Goal: Task Accomplishment & Management: Use online tool/utility

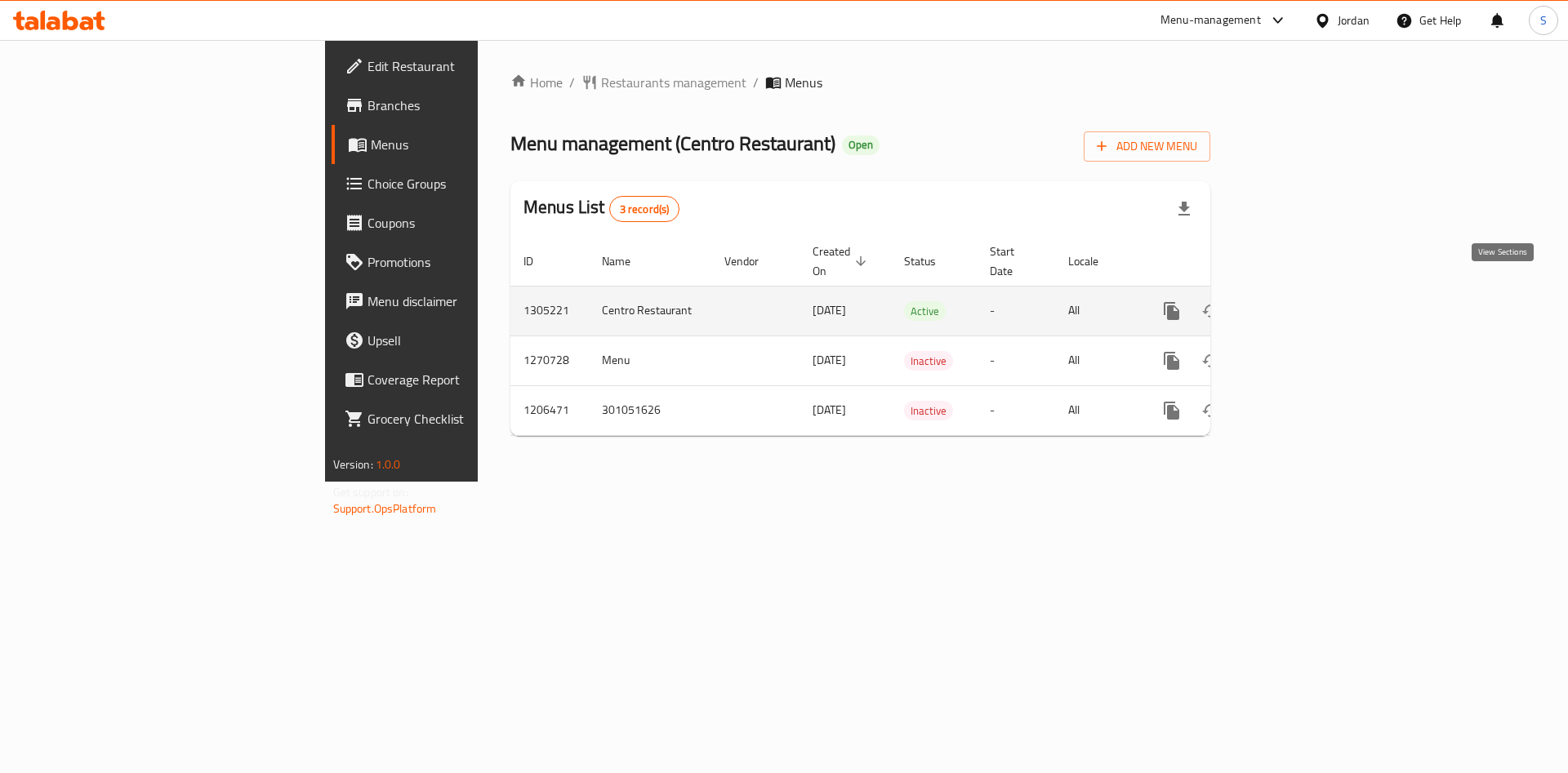
click at [1310, 302] on link "enhanced table" at bounding box center [1289, 310] width 40 height 40
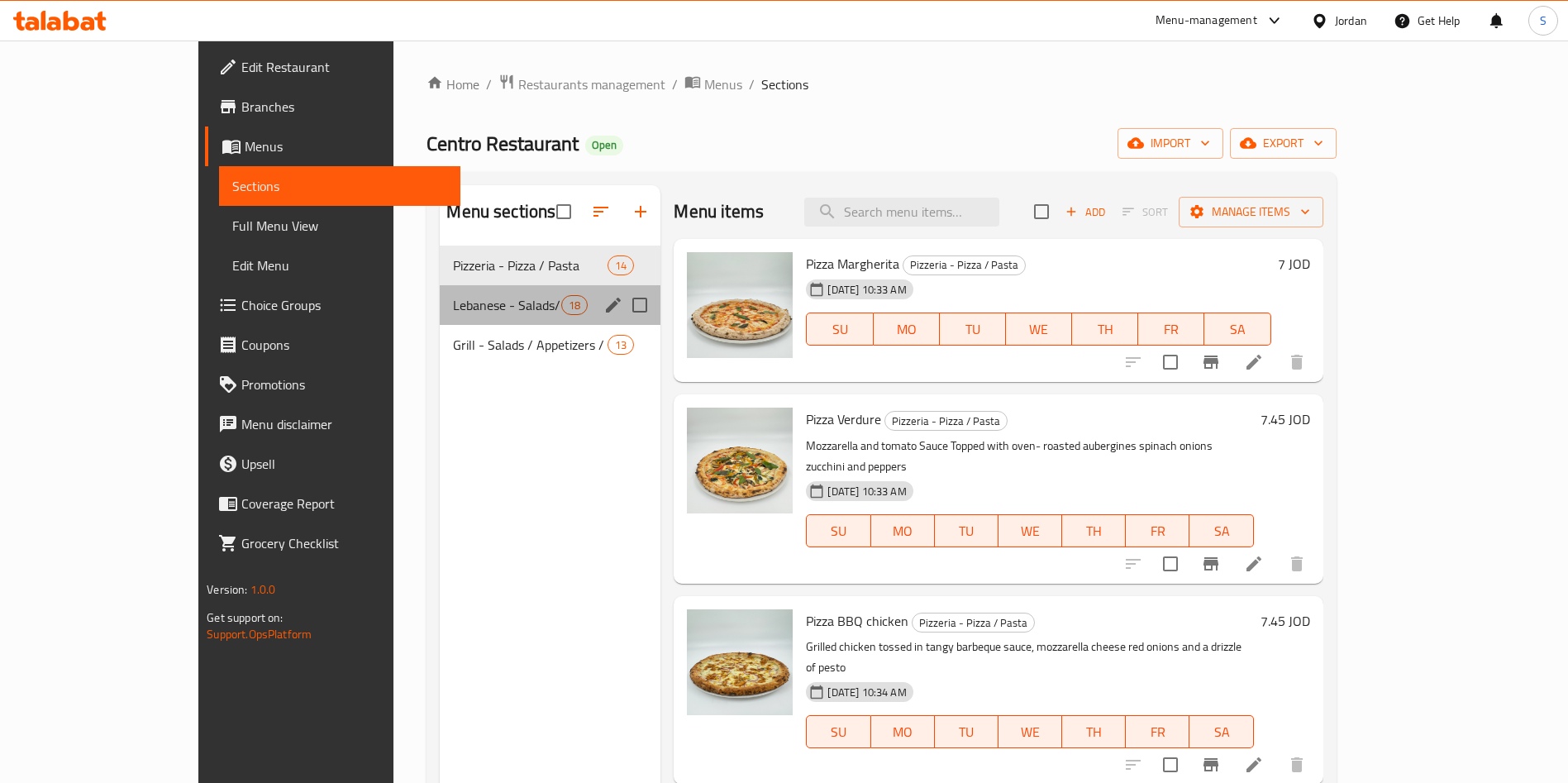
click at [439, 321] on div "Lebanese - Salads/ cold Appetizers / Hot Appetizers / Sandwiches / Meals 18" at bounding box center [549, 305] width 221 height 40
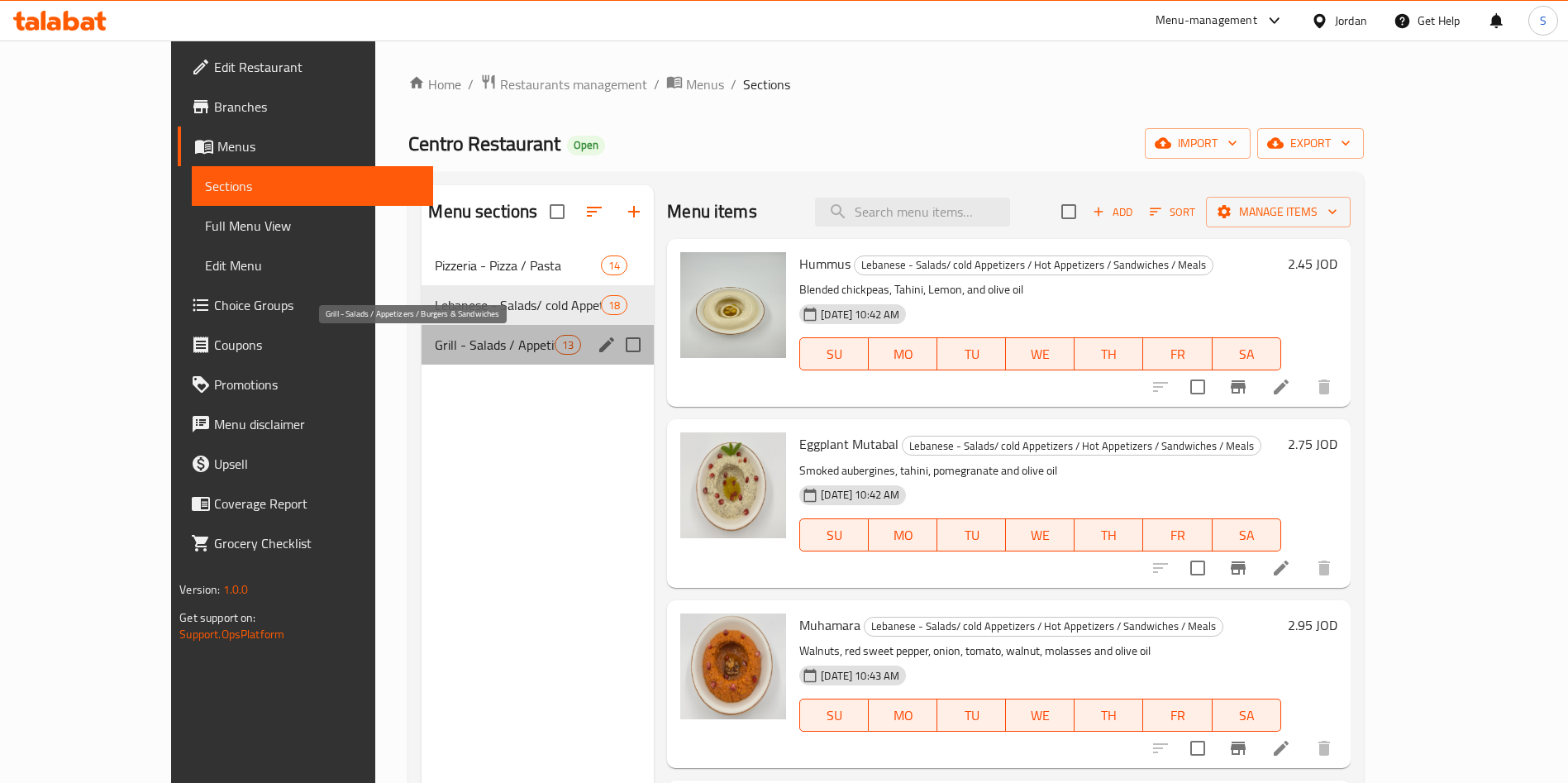
click at [435, 352] on span "Grill - Salads / Appetizers / Burgers & Sandwiches" at bounding box center [495, 344] width 120 height 20
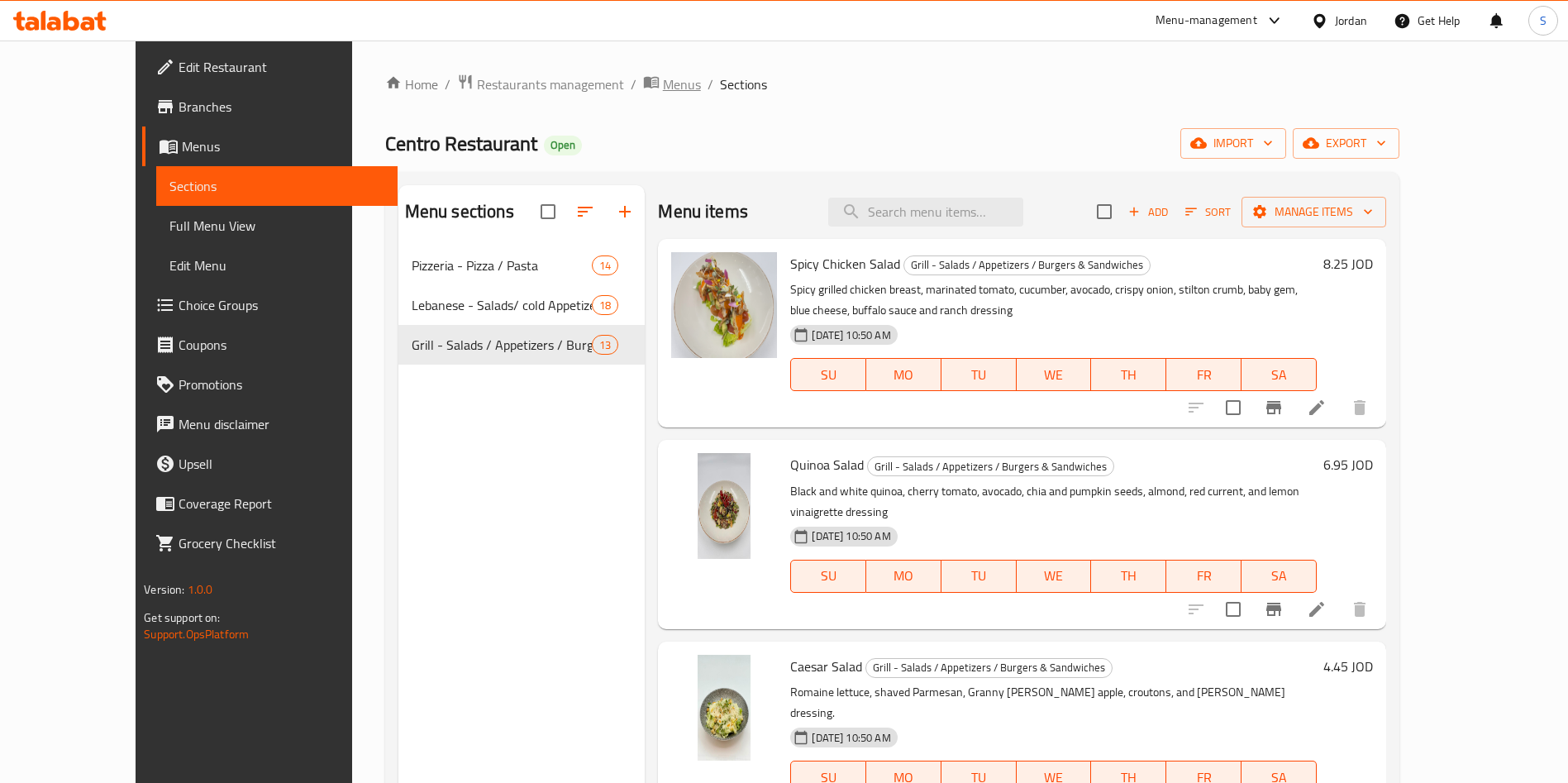
click at [643, 89] on icon "breadcrumb" at bounding box center [651, 81] width 16 height 16
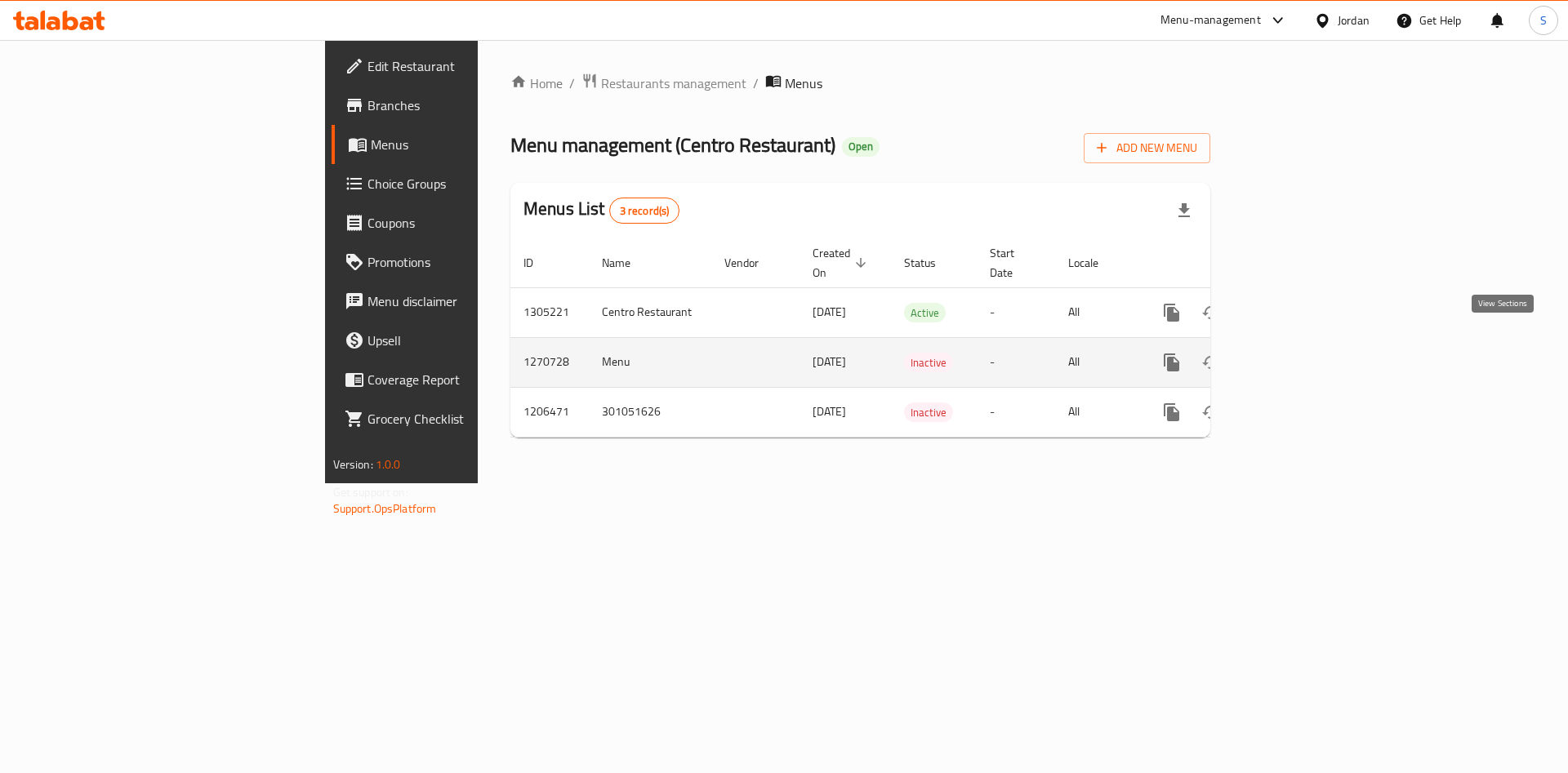
click at [1300, 352] on icon "enhanced table" at bounding box center [1289, 362] width 19 height 19
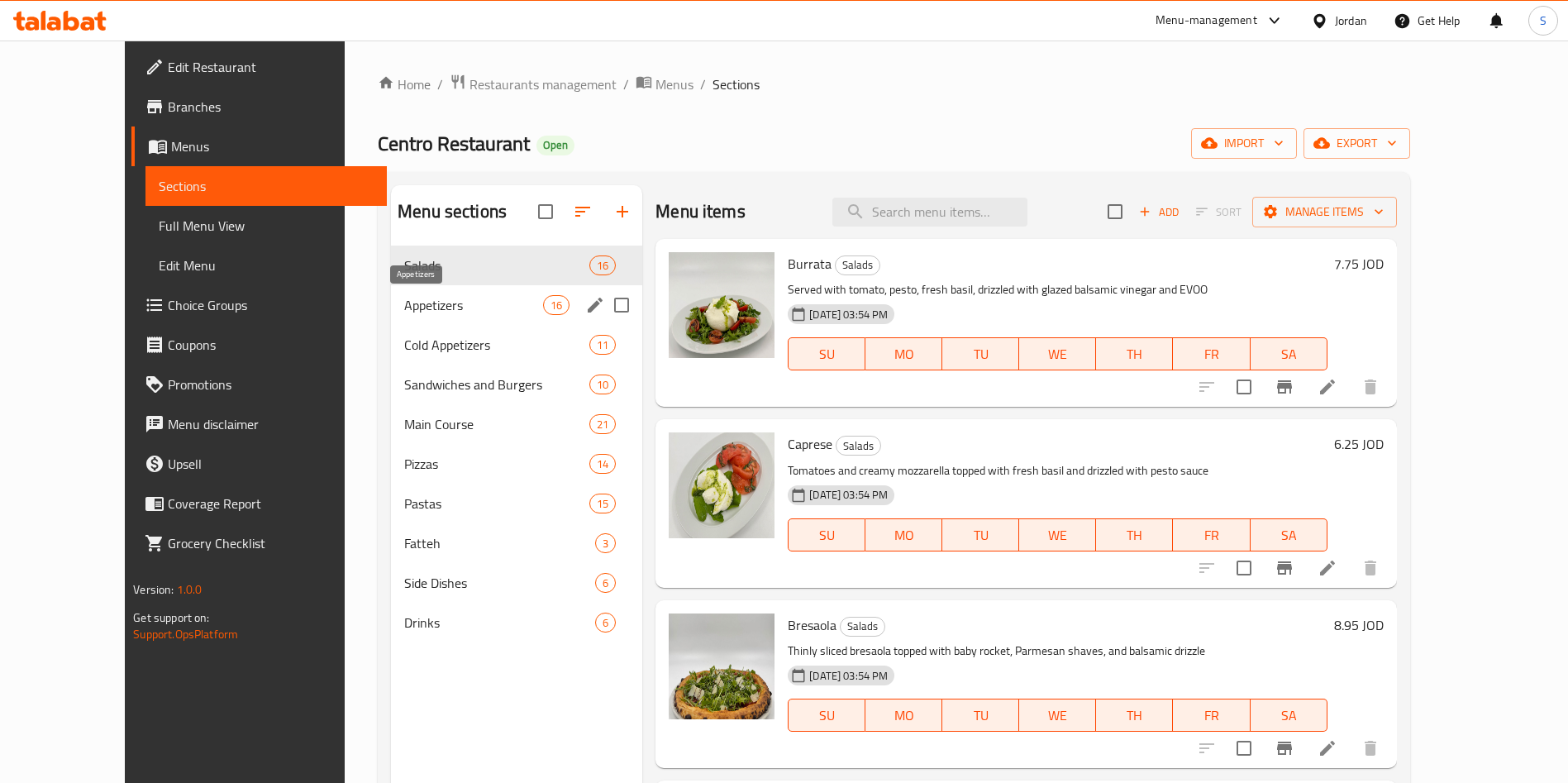
click at [439, 307] on span "Appetizers" at bounding box center [474, 304] width 139 height 20
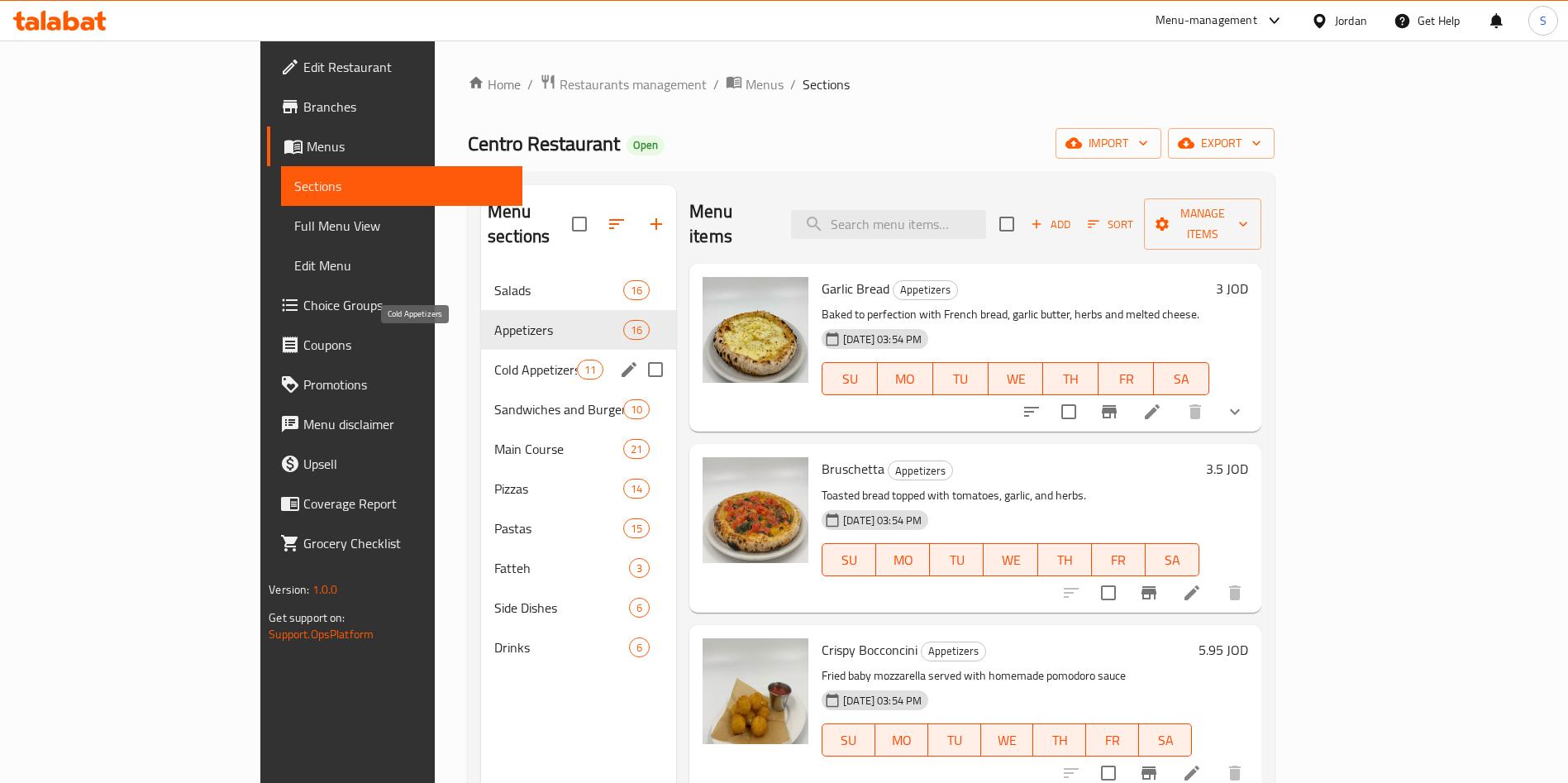
click at [494, 360] on span "Cold Appetizers" at bounding box center [535, 369] width 83 height 20
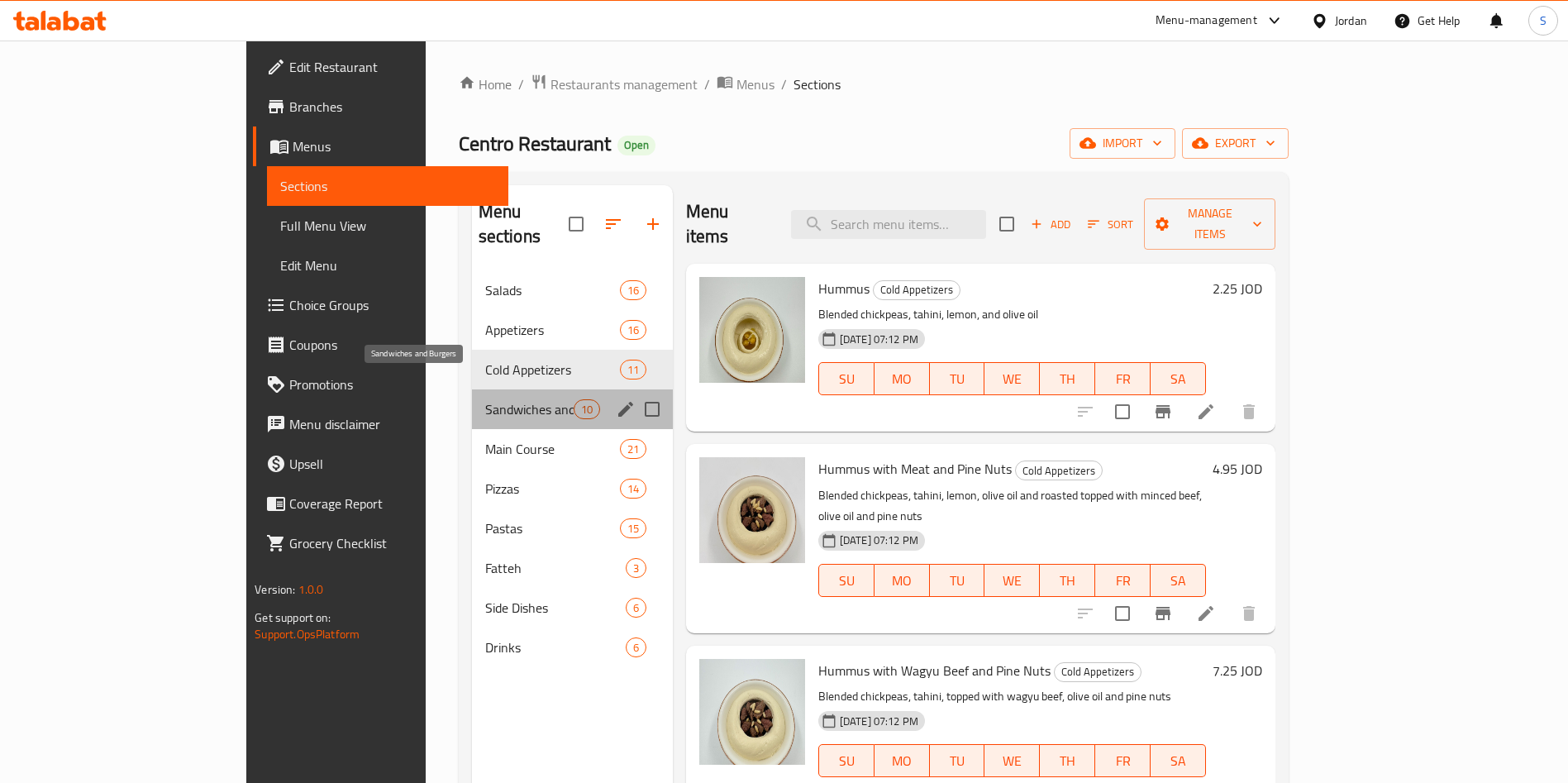
click at [485, 400] on span "Sandwiches and Burgers" at bounding box center [530, 409] width 89 height 20
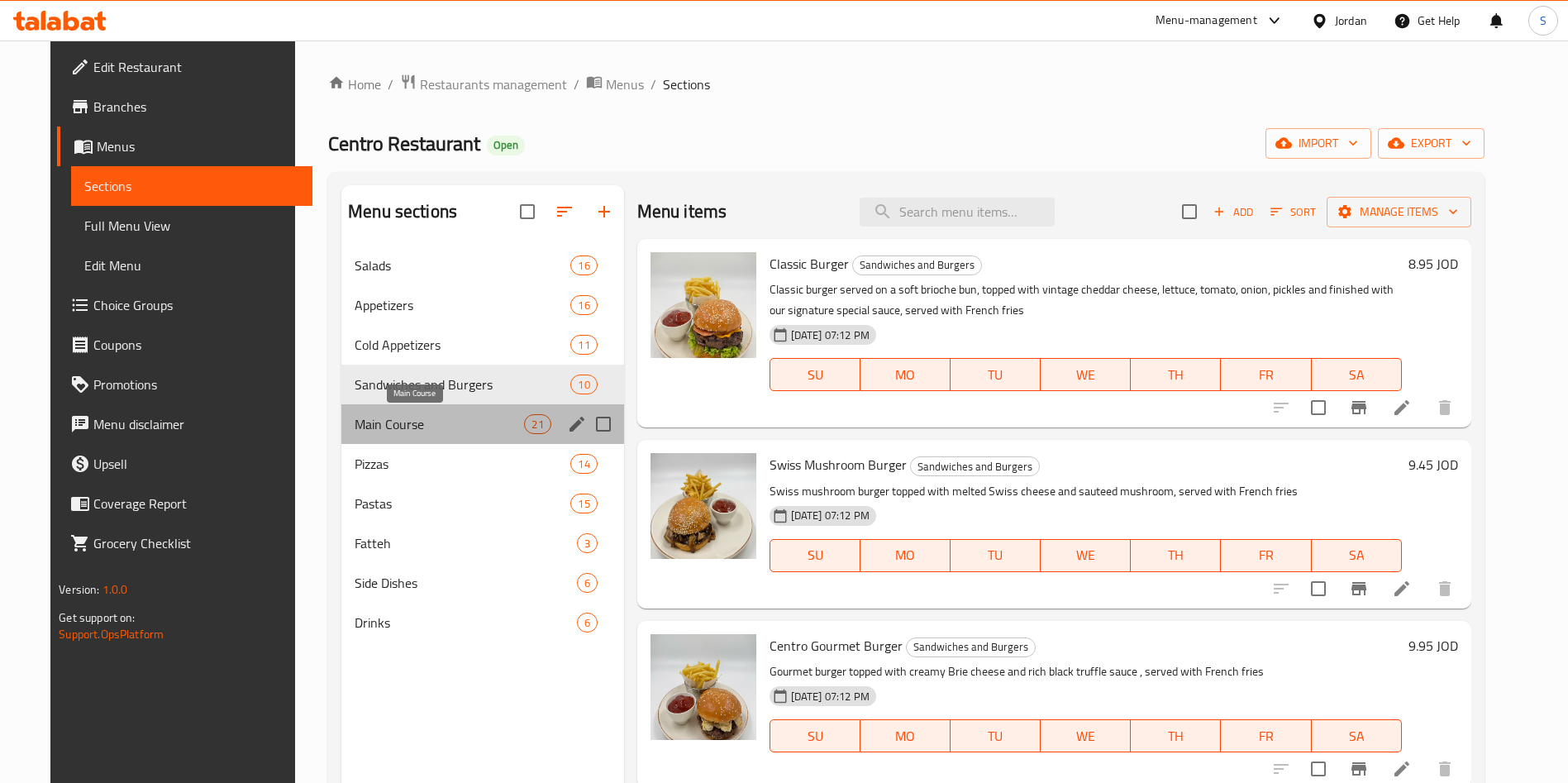
click at [400, 426] on span "Main Course" at bounding box center [439, 423] width 169 height 20
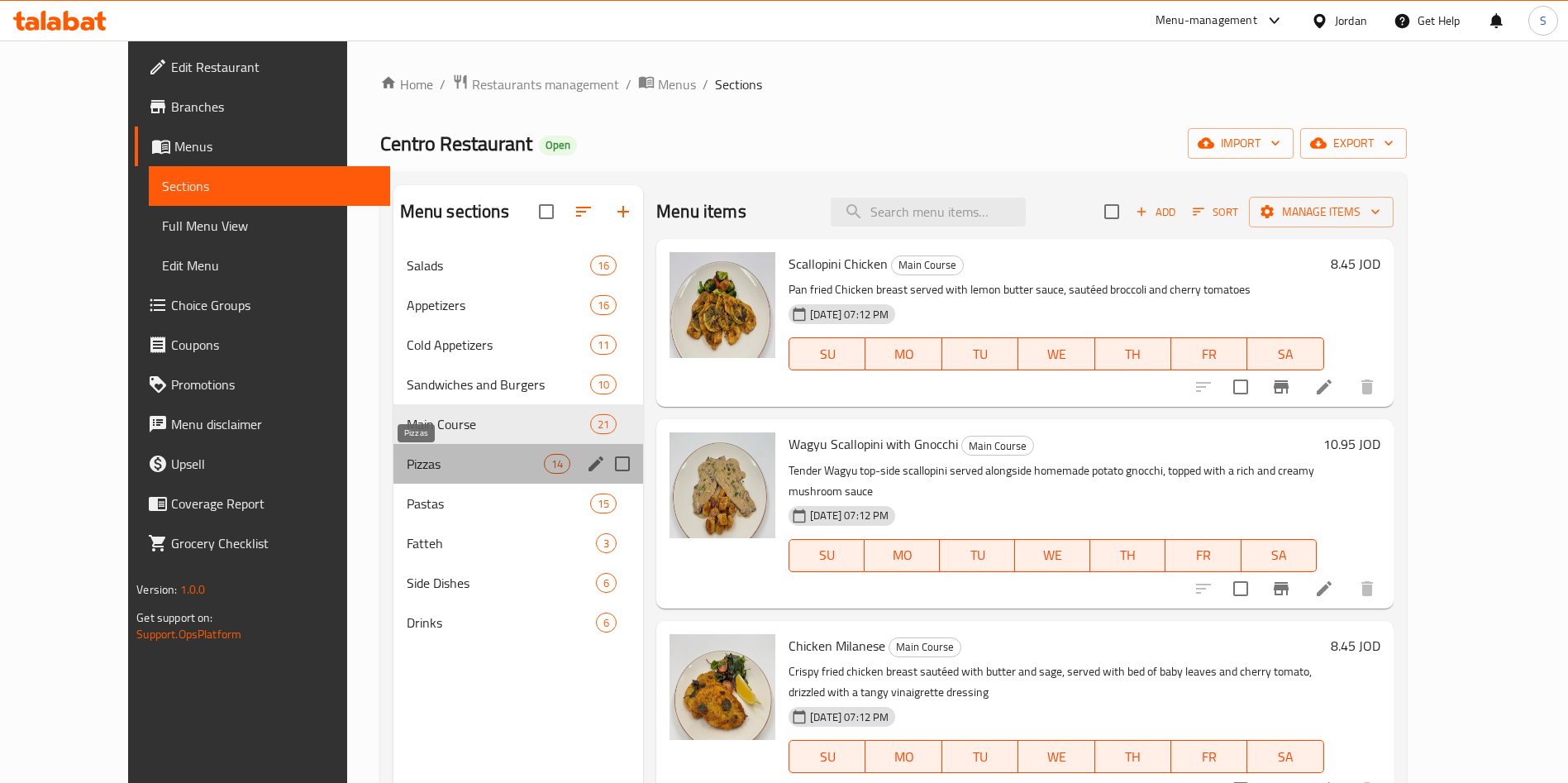
click at [407, 461] on span "Pizzas" at bounding box center [475, 463] width 137 height 20
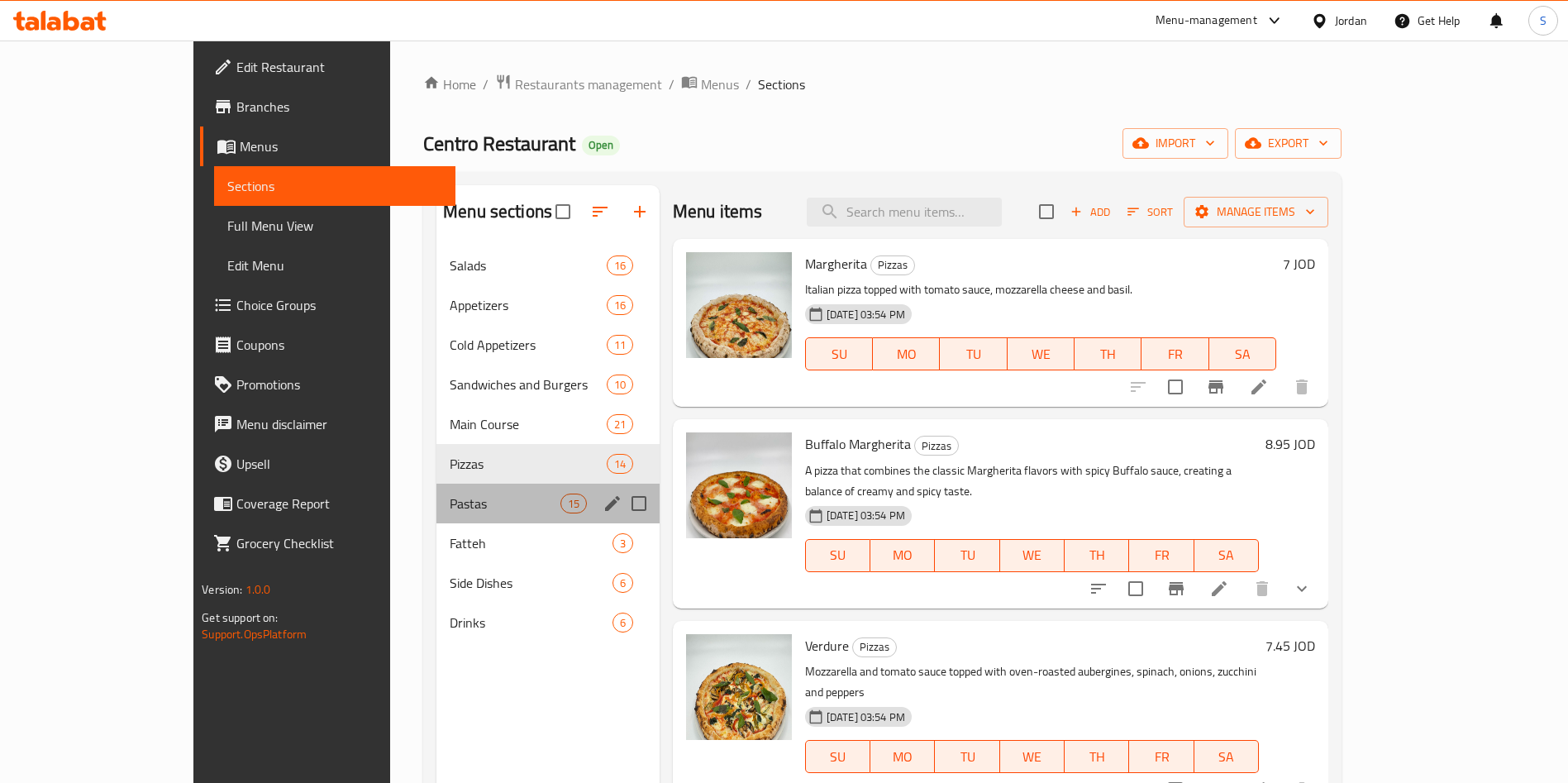
click at [436, 491] on div "Pastas 15" at bounding box center [548, 504] width 223 height 40
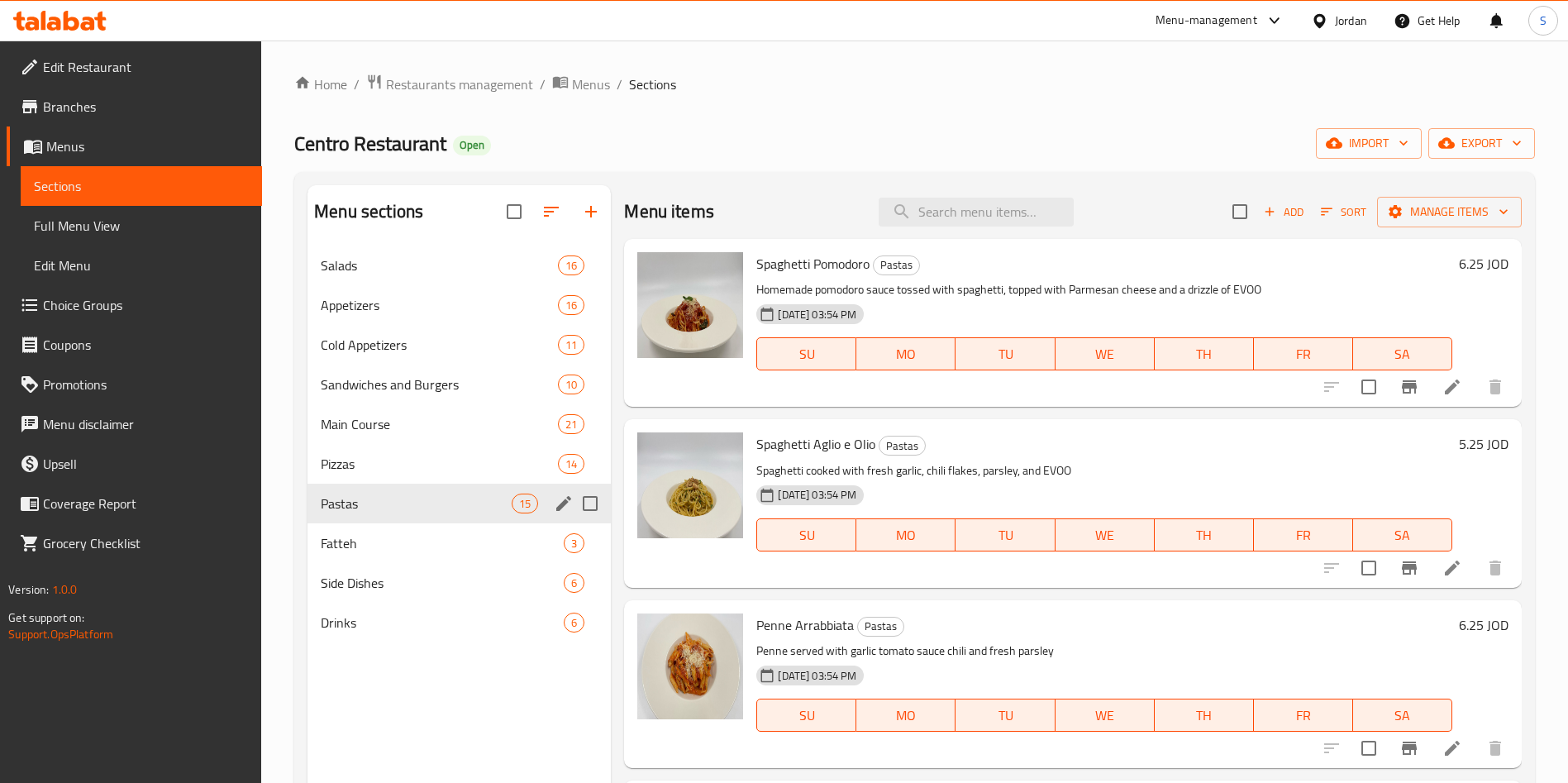
click at [363, 515] on div "Pastas 15" at bounding box center [459, 504] width 303 height 40
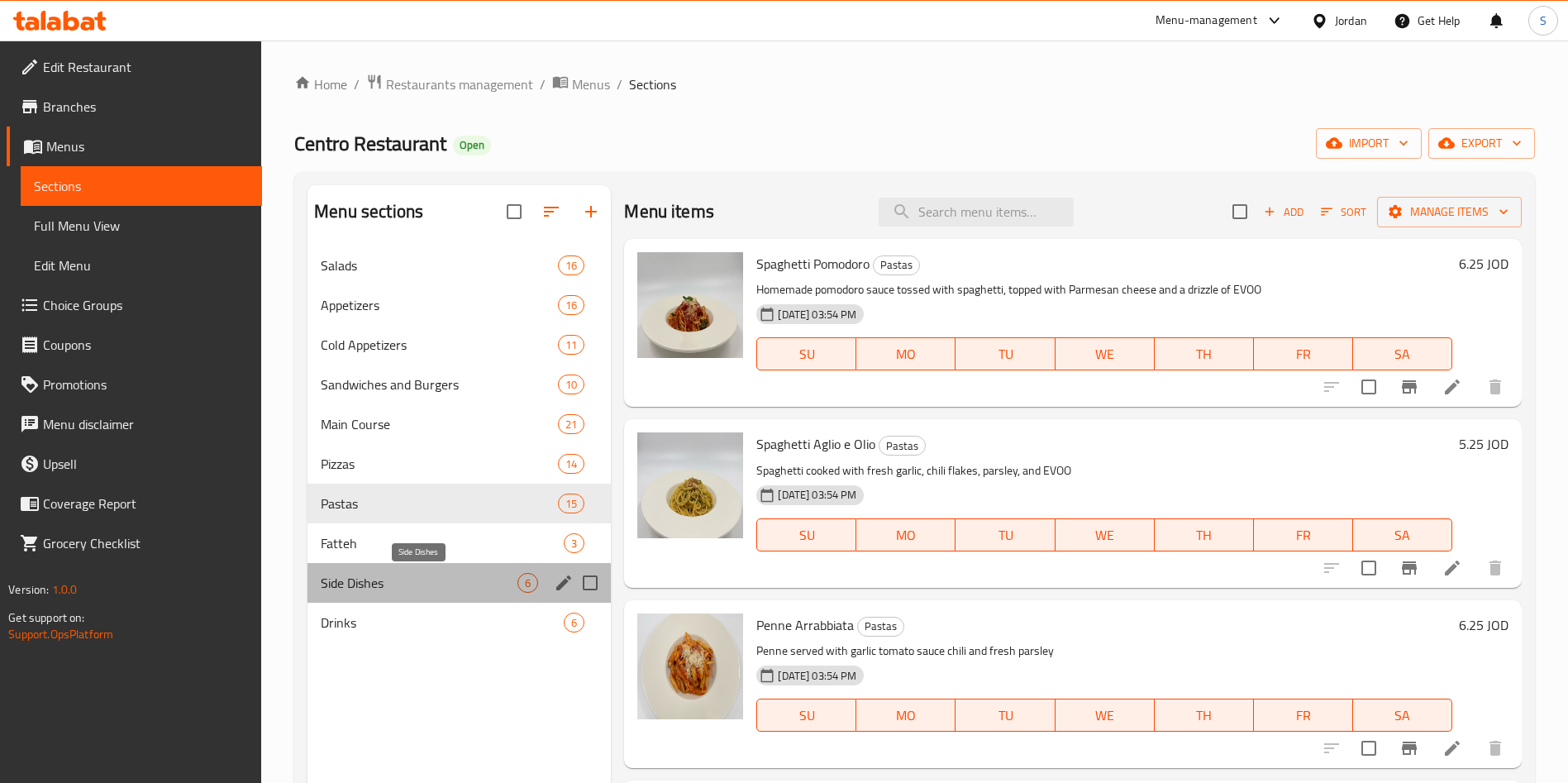
click at [363, 573] on span "Side Dishes" at bounding box center [419, 583] width 197 height 20
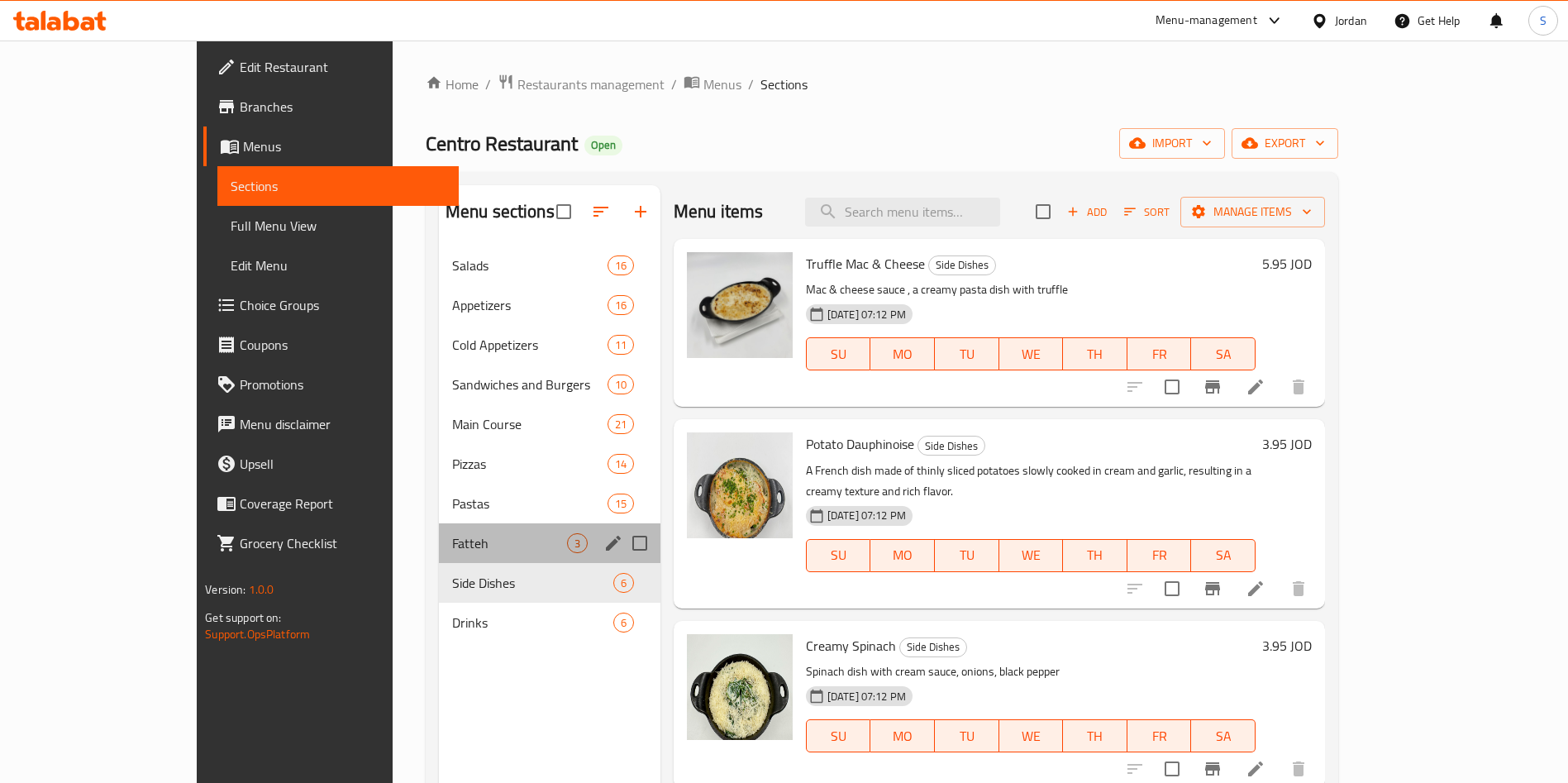
click at [439, 556] on div "Fatteh 3" at bounding box center [549, 543] width 221 height 40
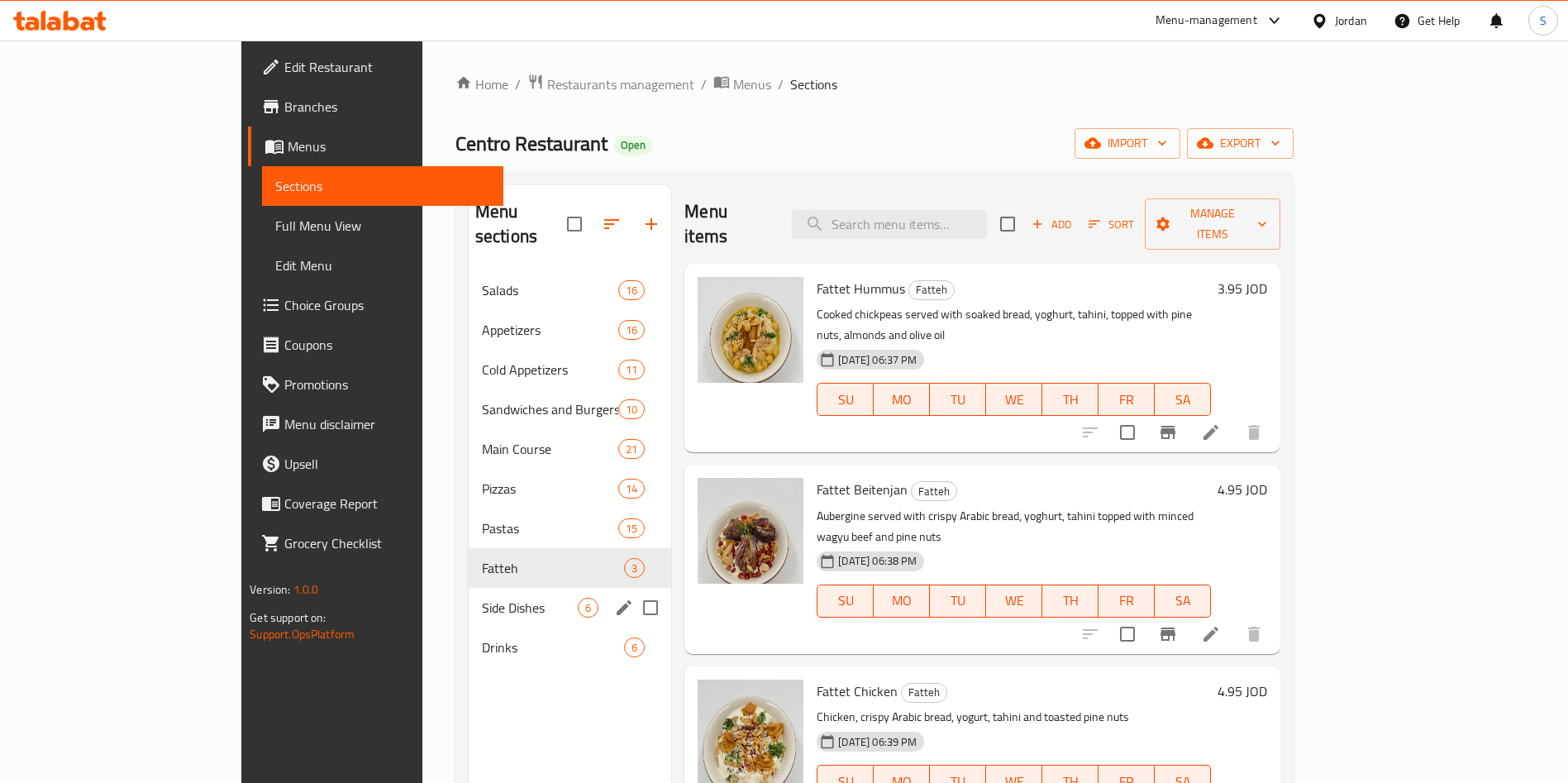
click at [468, 600] on div "Side Dishes 6" at bounding box center [570, 607] width 204 height 40
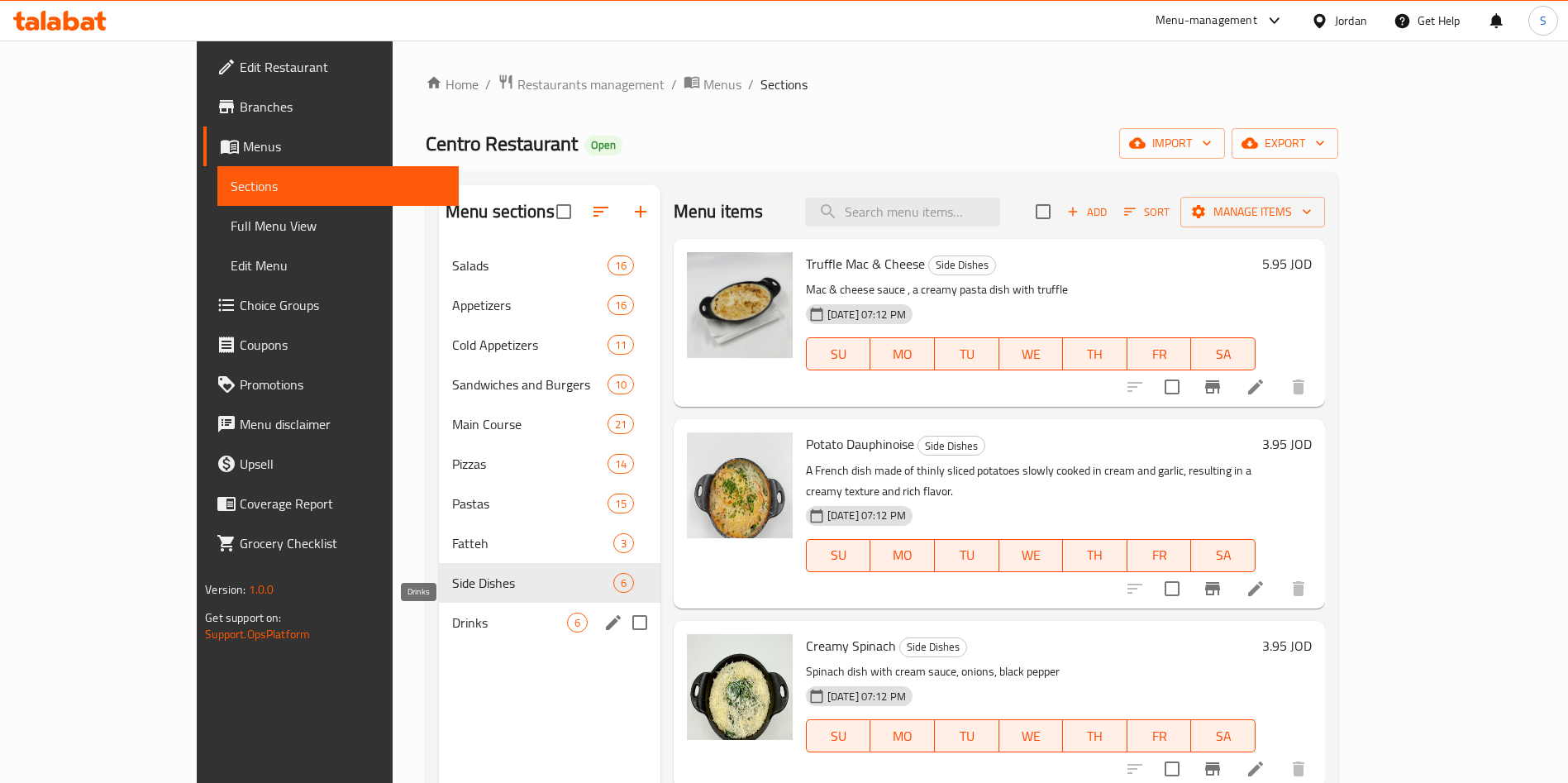
click at [452, 623] on span "Drinks" at bounding box center [509, 622] width 115 height 20
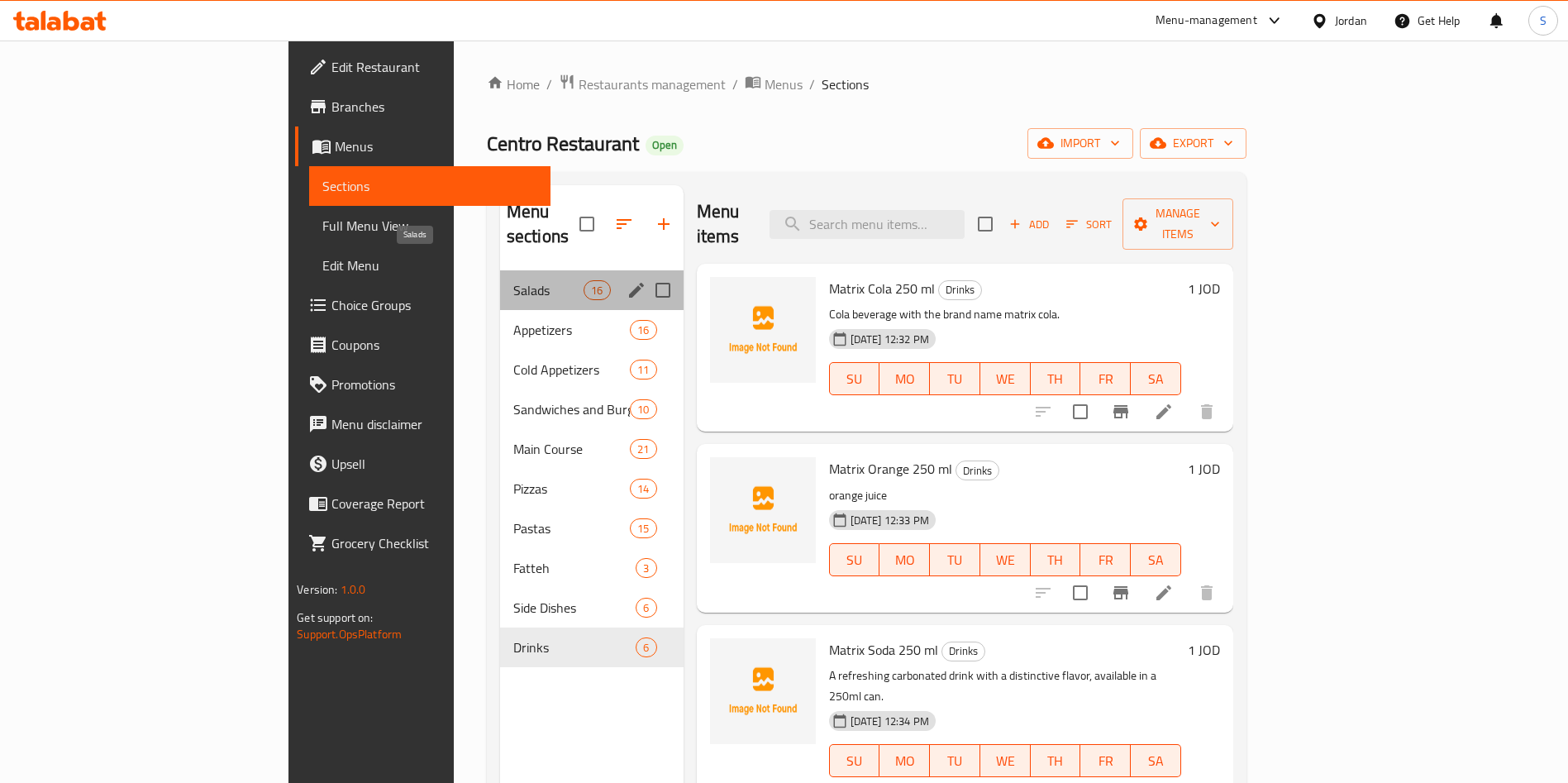
click at [514, 280] on span "Salads" at bounding box center [549, 290] width 70 height 20
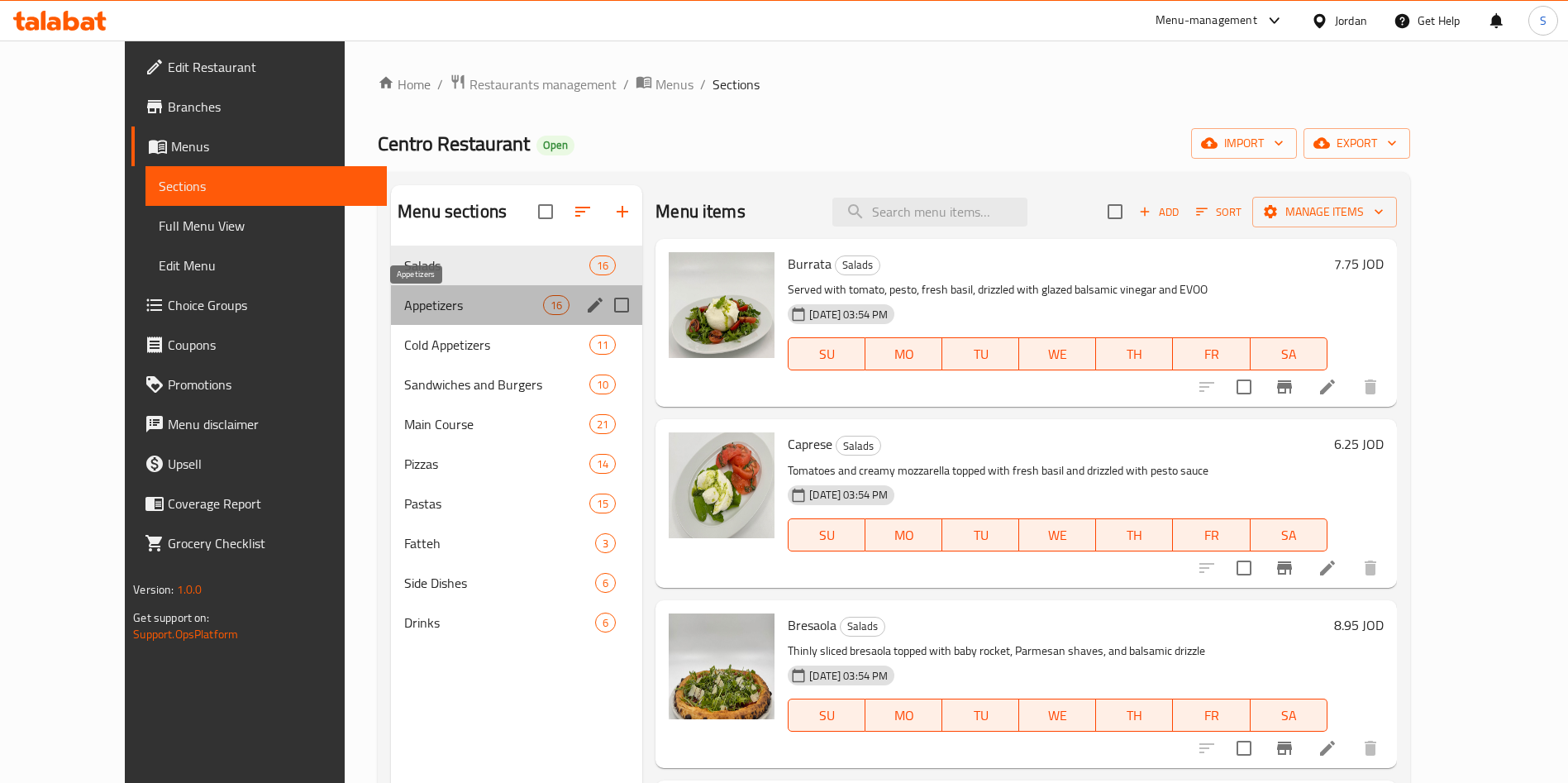
click at [405, 295] on span "Appetizers" at bounding box center [474, 304] width 139 height 20
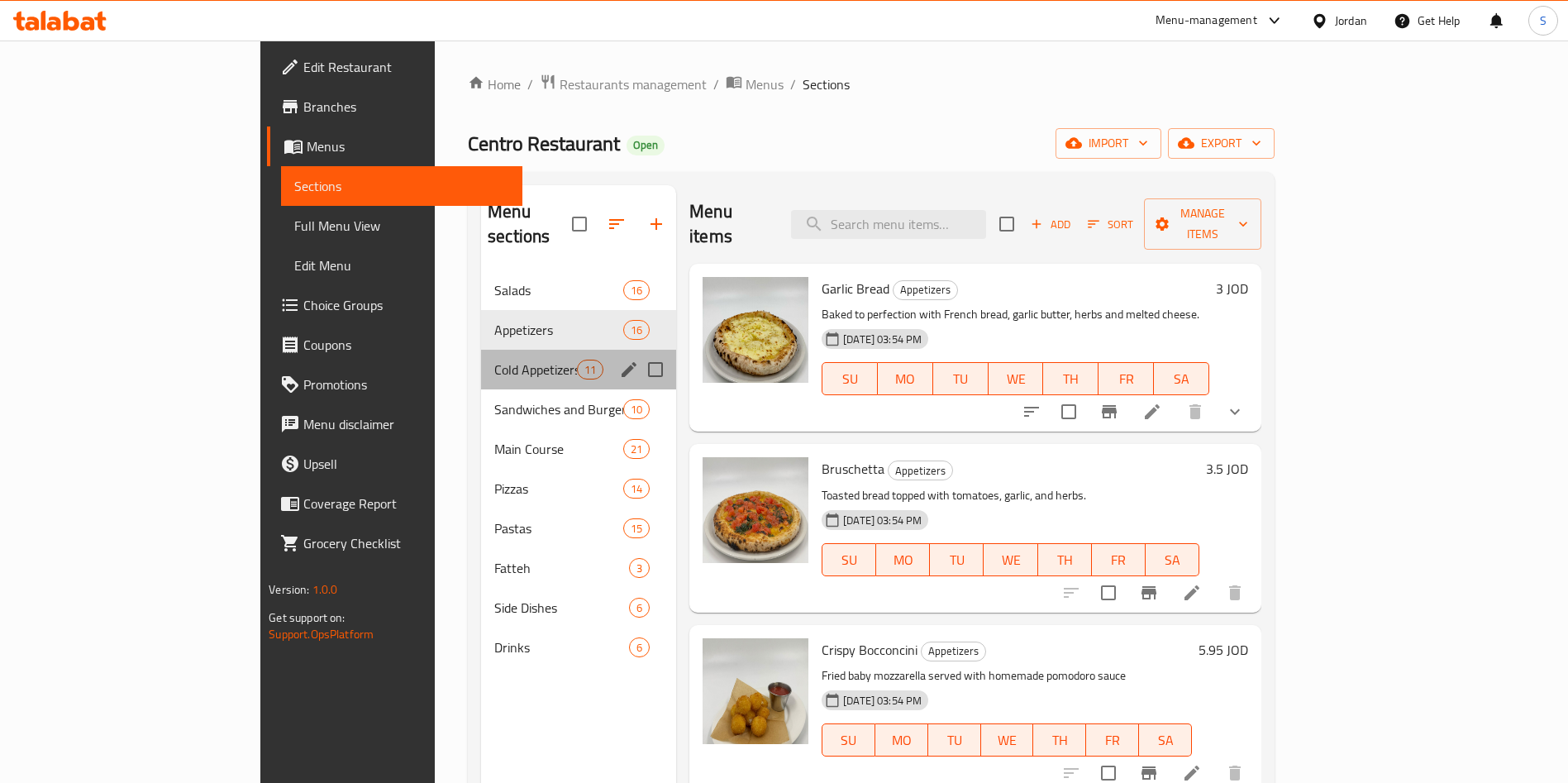
click at [481, 359] on div "Cold Appetizers 11" at bounding box center [578, 370] width 195 height 40
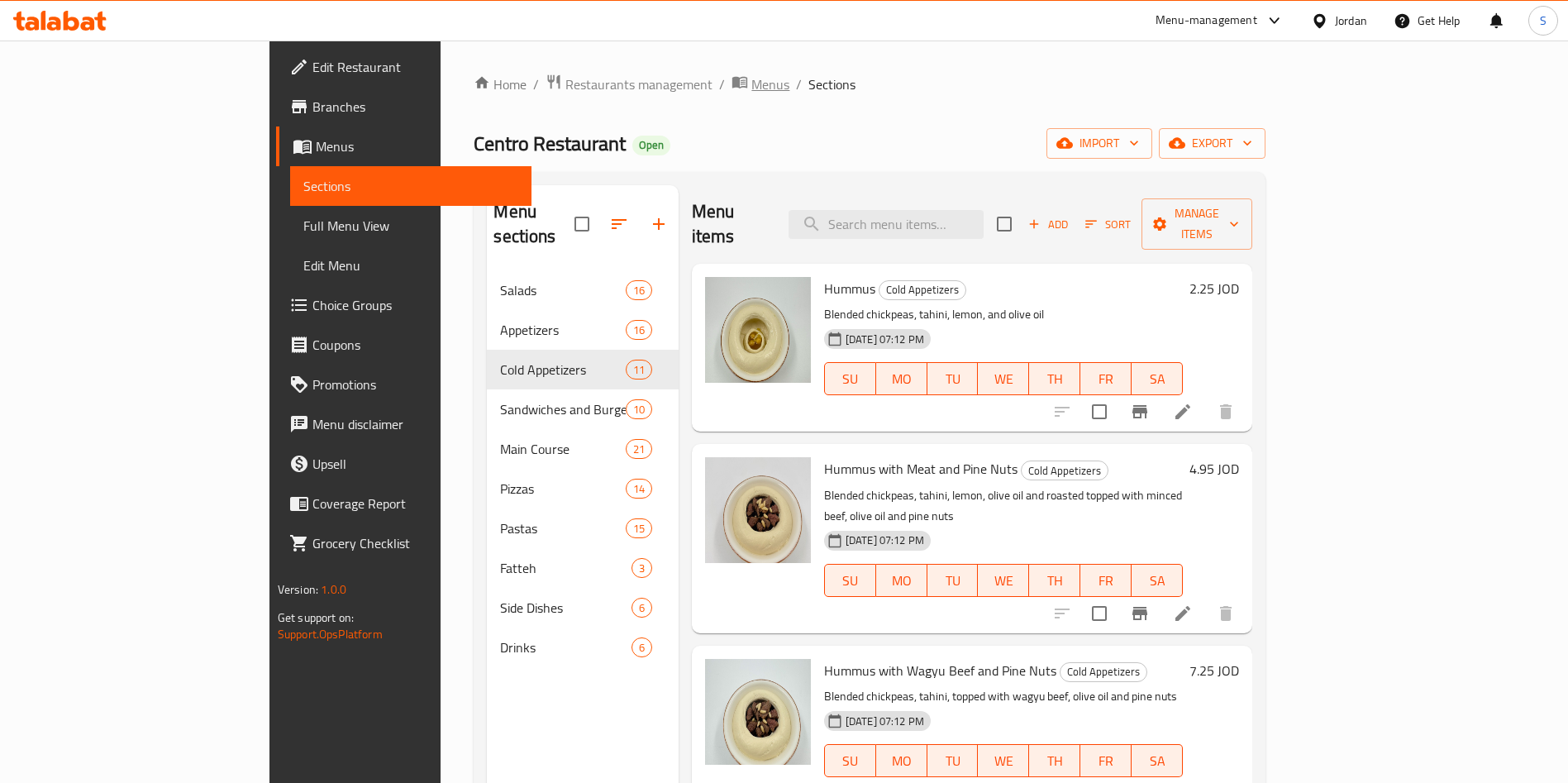
click at [732, 78] on icon "breadcrumb" at bounding box center [739, 83] width 14 height 12
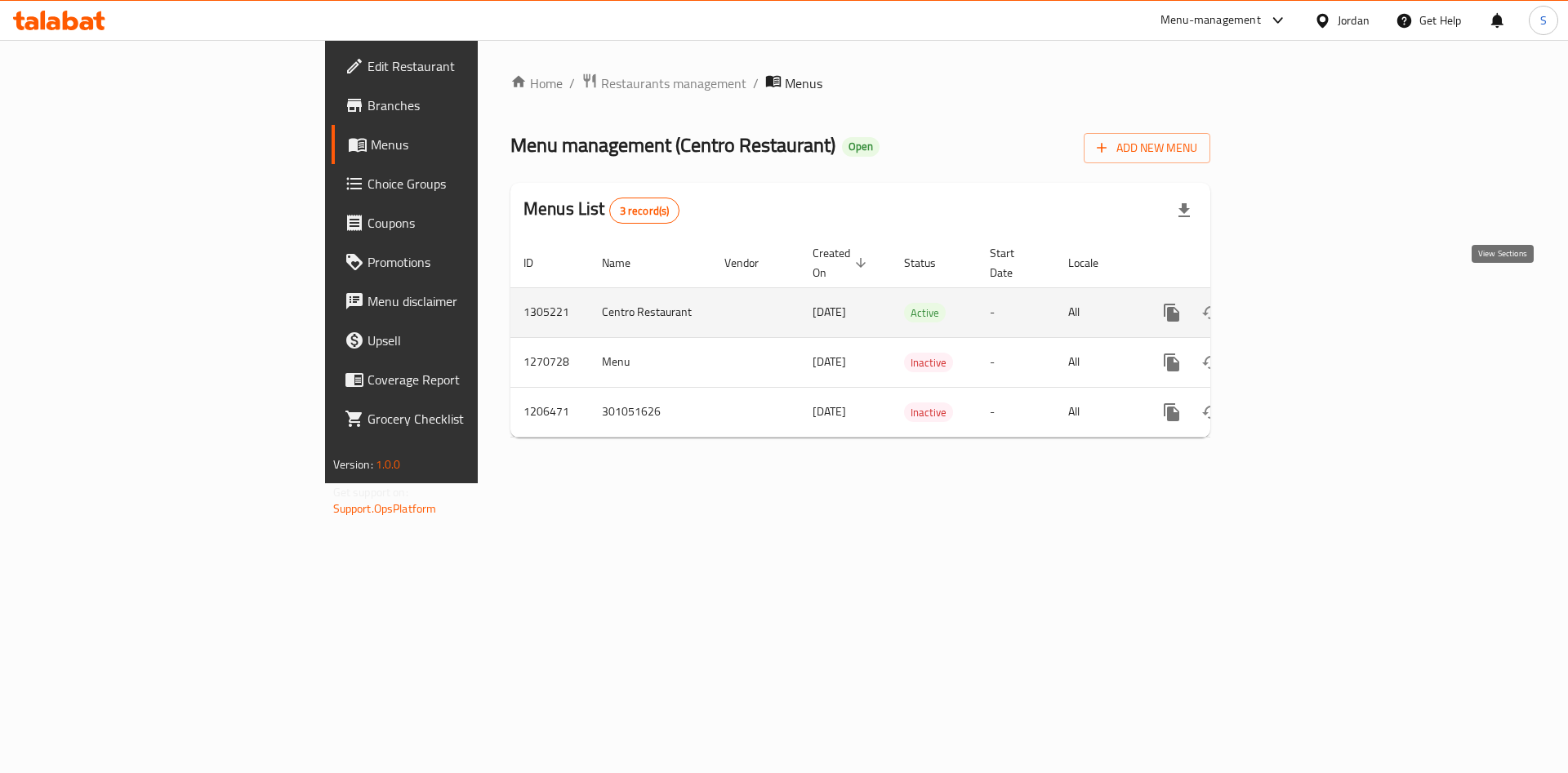
click at [1300, 303] on icon "enhanced table" at bounding box center [1289, 312] width 19 height 19
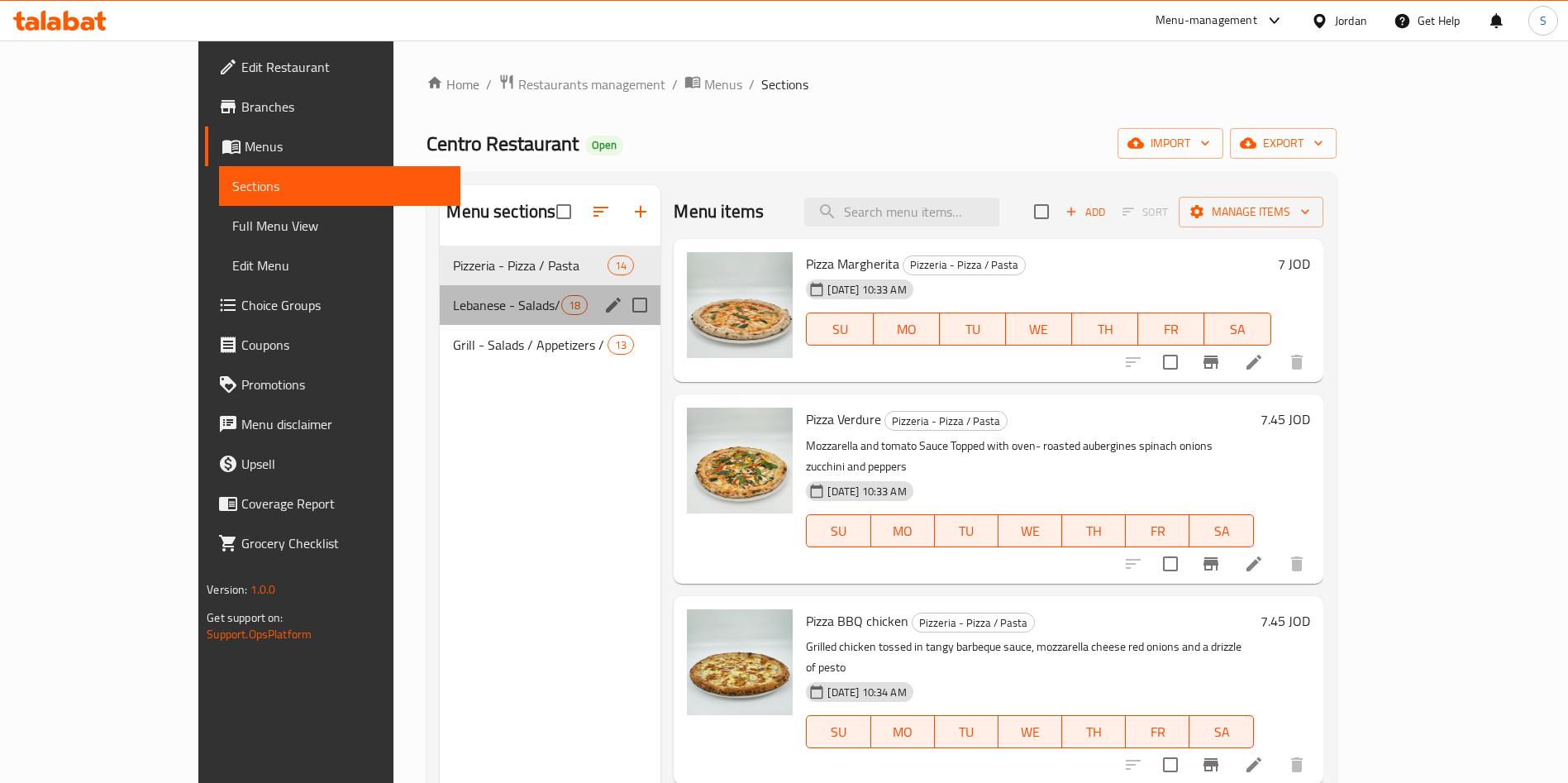
click at [485, 286] on div "Lebanese - Salads/ cold Appetizers / Hot Appetizers / Sandwiches / Meals 18" at bounding box center [549, 305] width 221 height 40
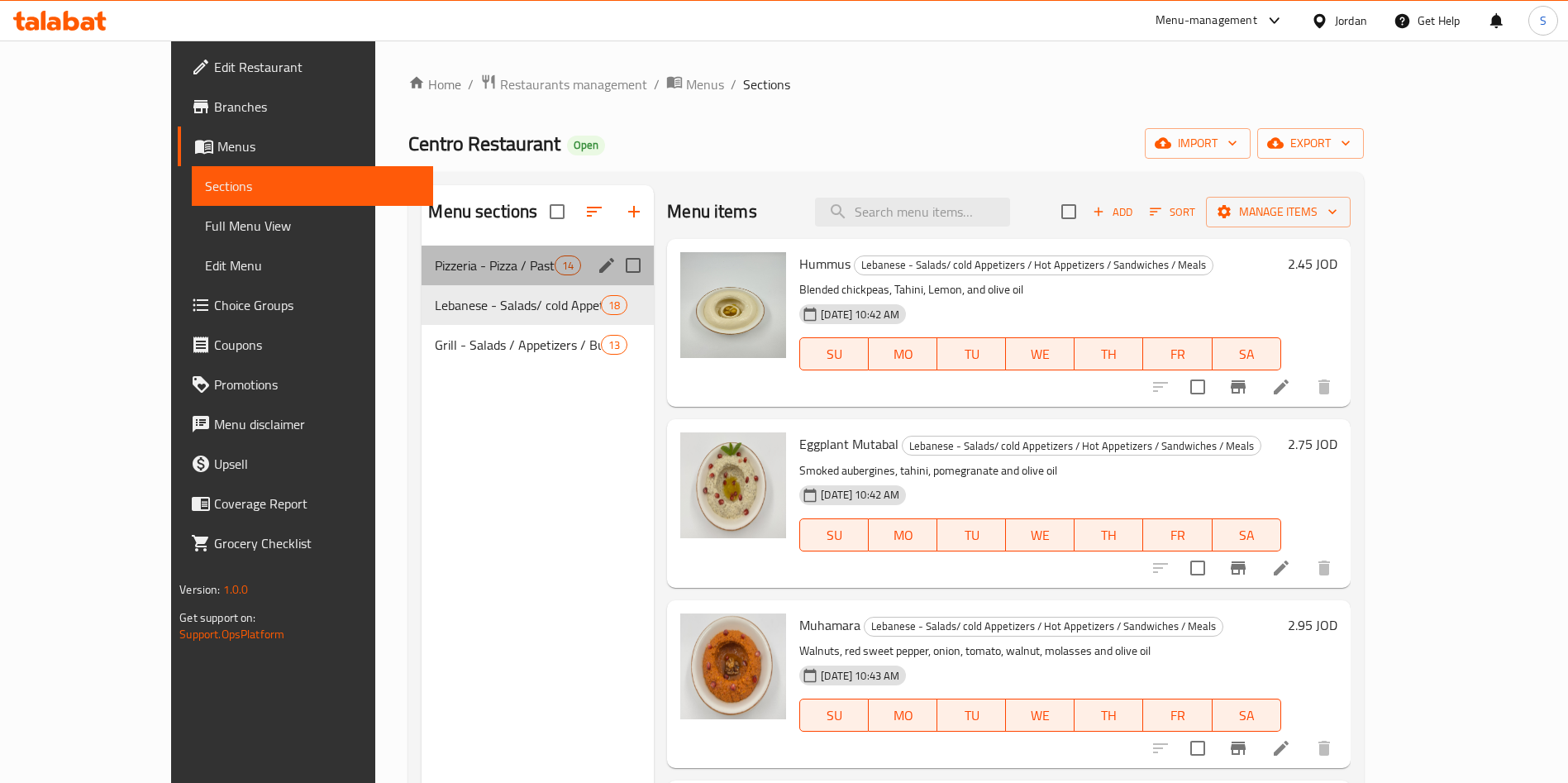
click at [476, 249] on div "Pizzeria - Pizza / Pasta 14" at bounding box center [537, 265] width 233 height 40
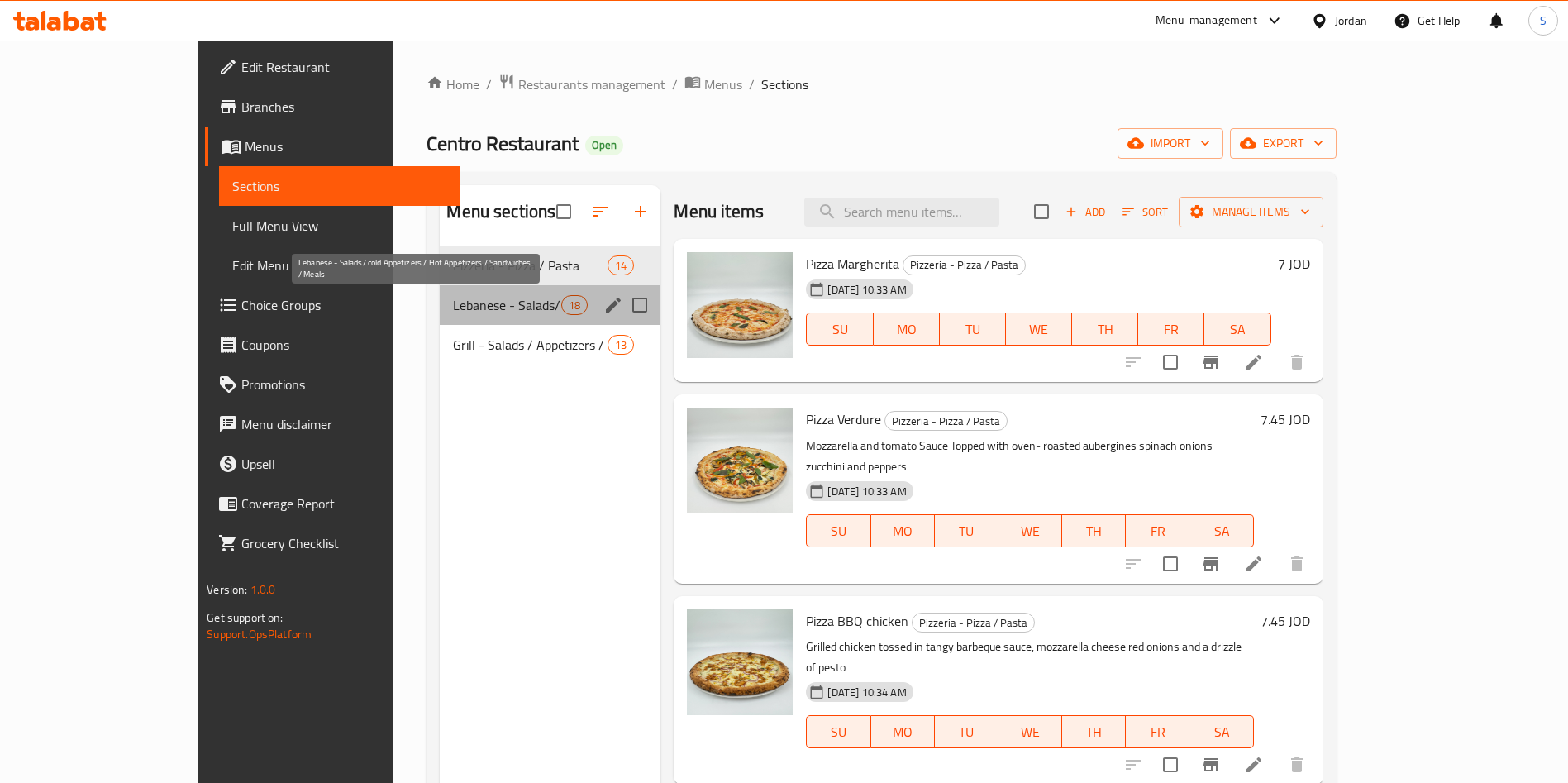
click at [457, 297] on span "Lebanese - Salads/ cold Appetizers / Hot Appetizers / Sandwiches / Meals" at bounding box center [507, 304] width 108 height 20
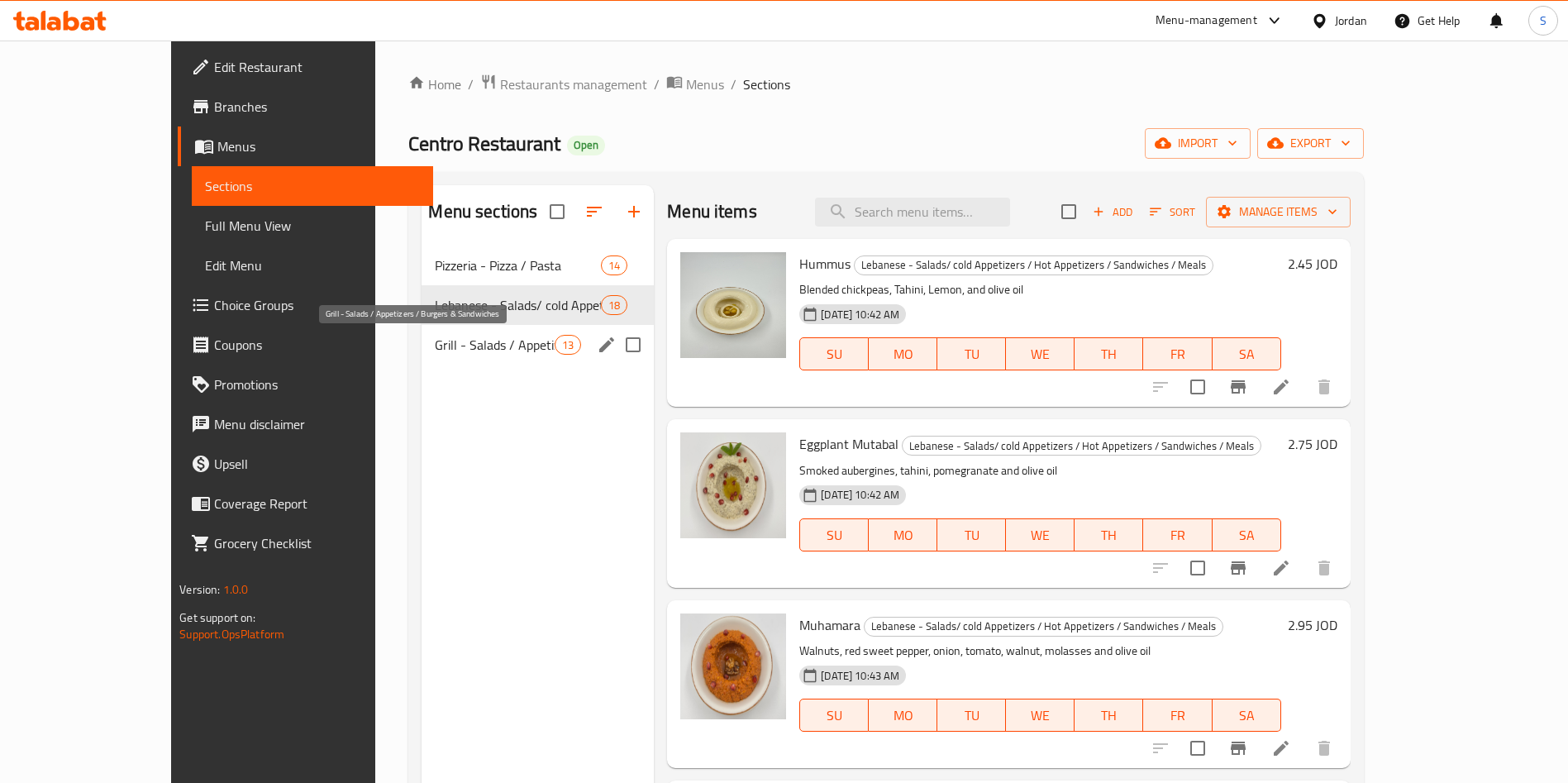
click at [444, 350] on span "Grill - Salads / Appetizers / Burgers & Sandwiches" at bounding box center [495, 344] width 120 height 20
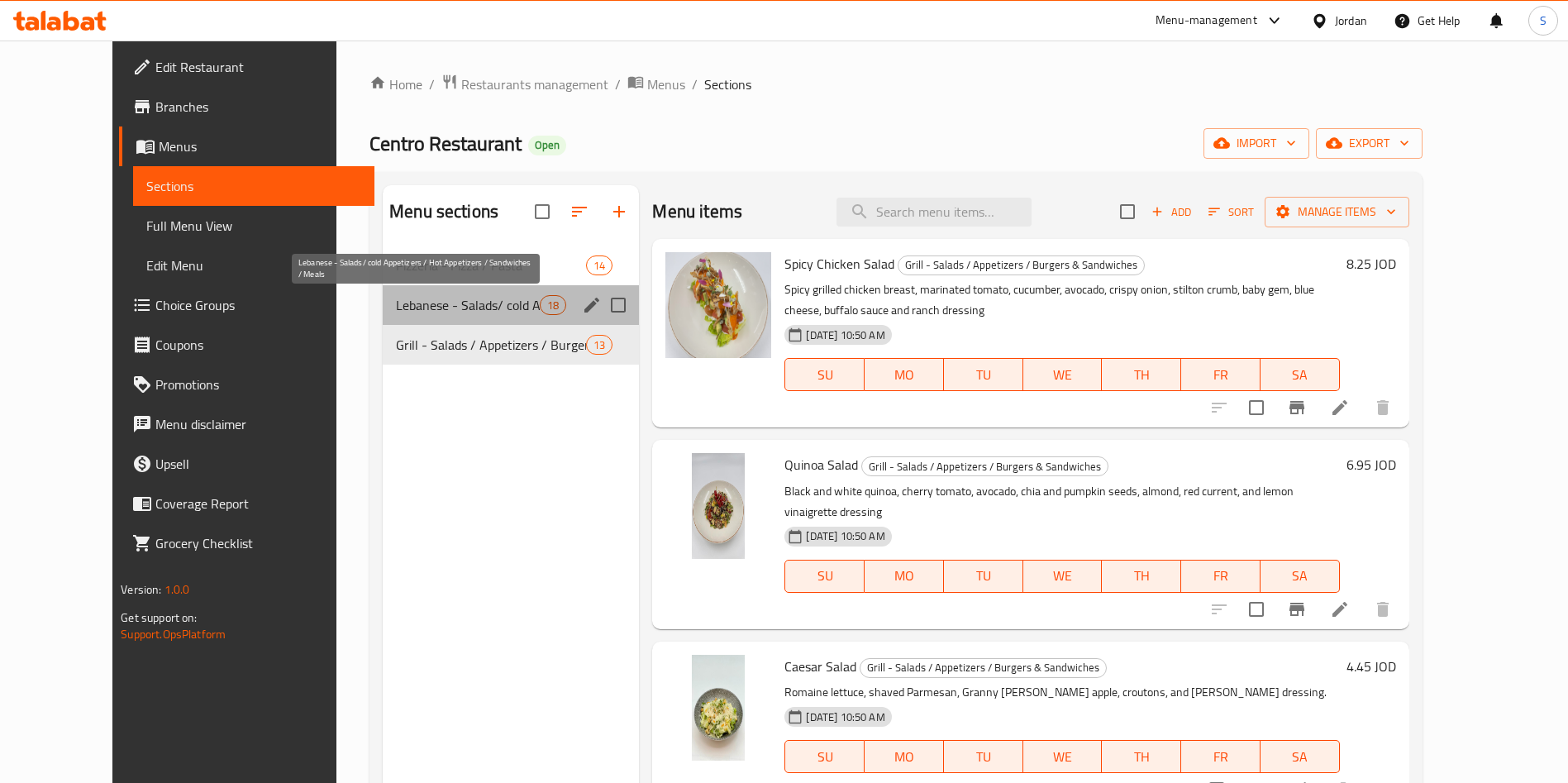
click at [440, 314] on span "Lebanese - Salads/ cold Appetizers / Hot Appetizers / Sandwiches / Meals" at bounding box center [468, 304] width 144 height 20
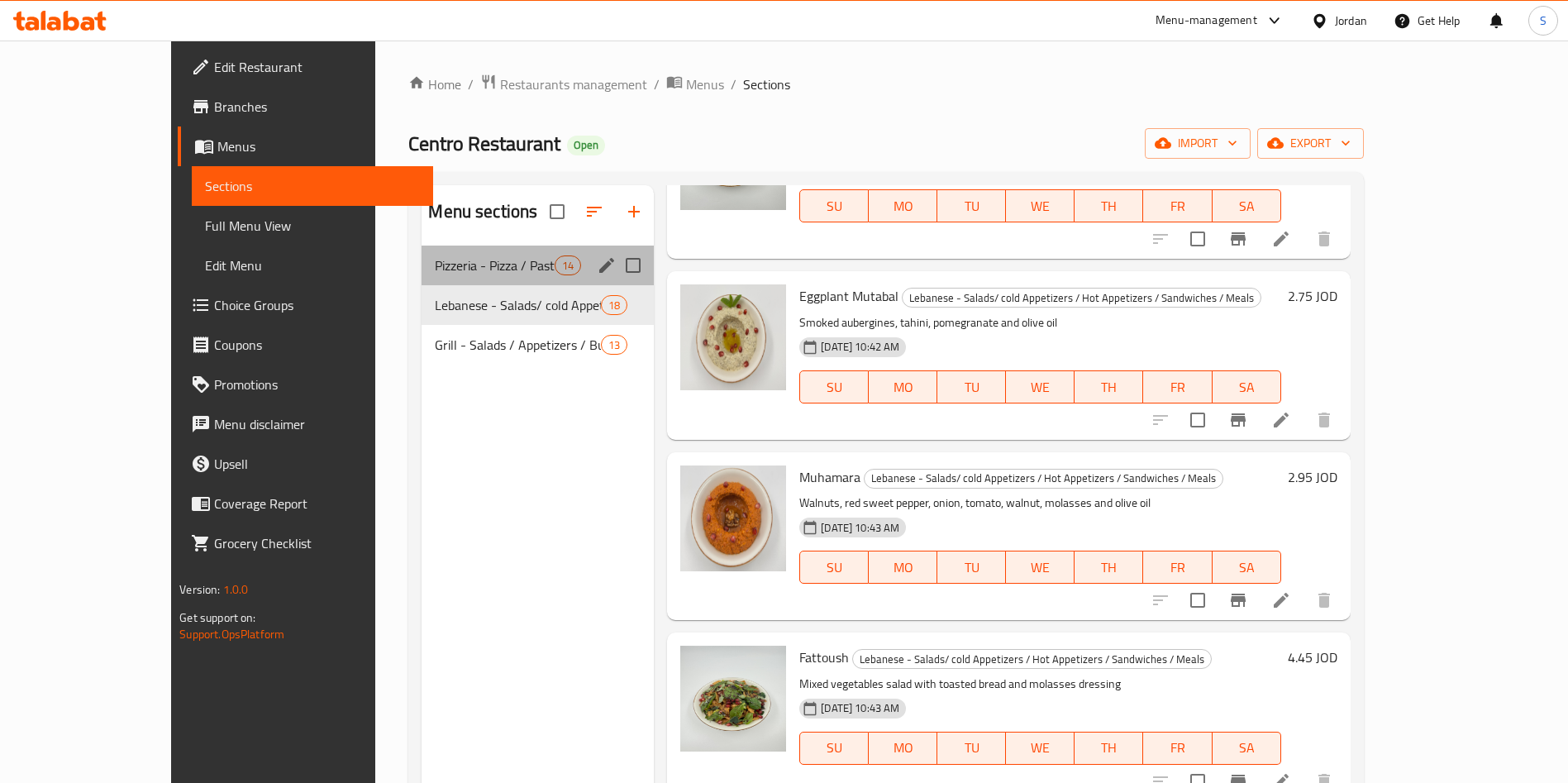
click at [435, 274] on span "Pizzeria - Pizza / Pasta" at bounding box center [495, 265] width 120 height 20
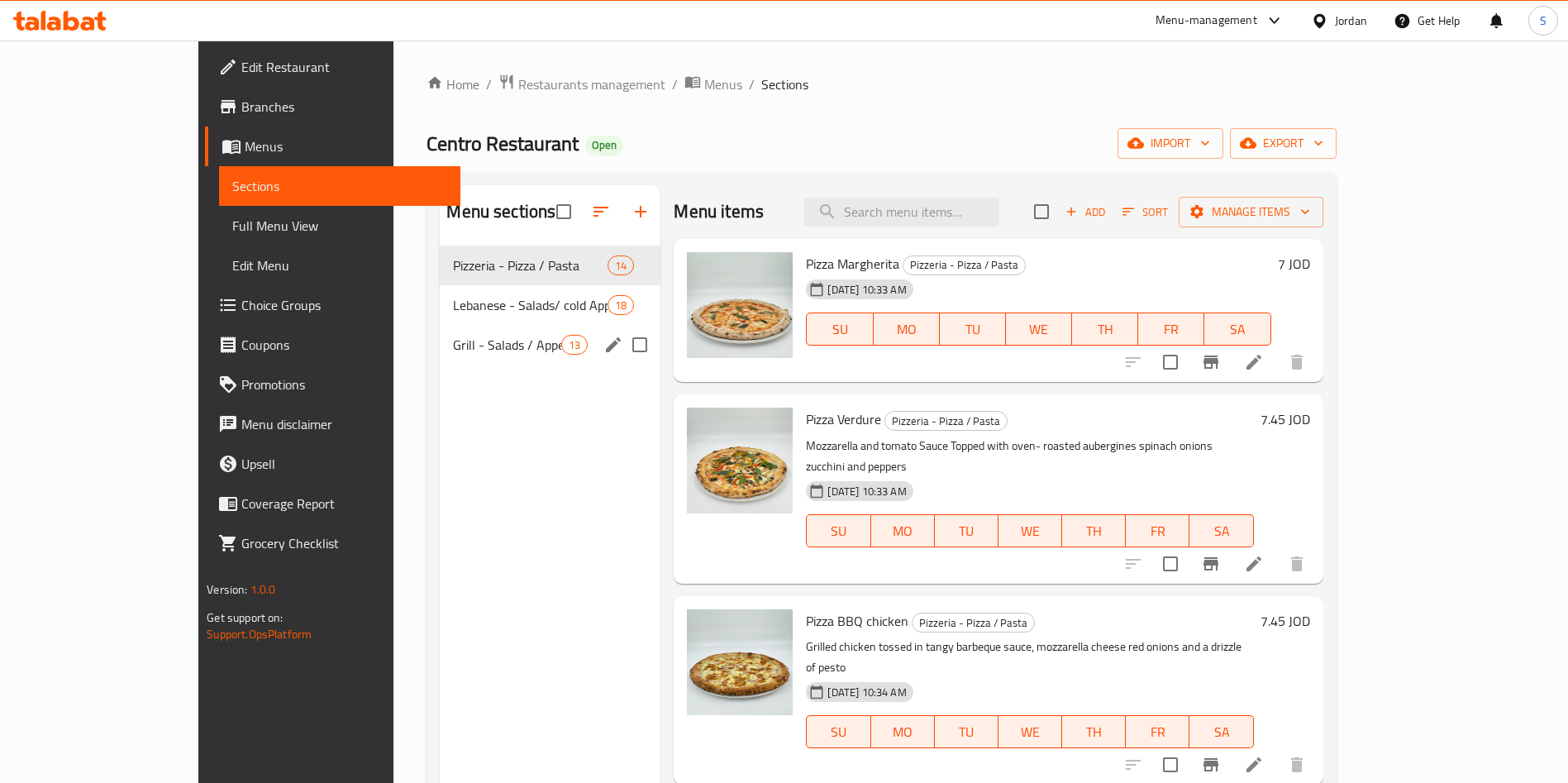
click at [480, 357] on div "Grill - Salads / Appetizers / Burgers & Sandwiches 13" at bounding box center [549, 344] width 221 height 40
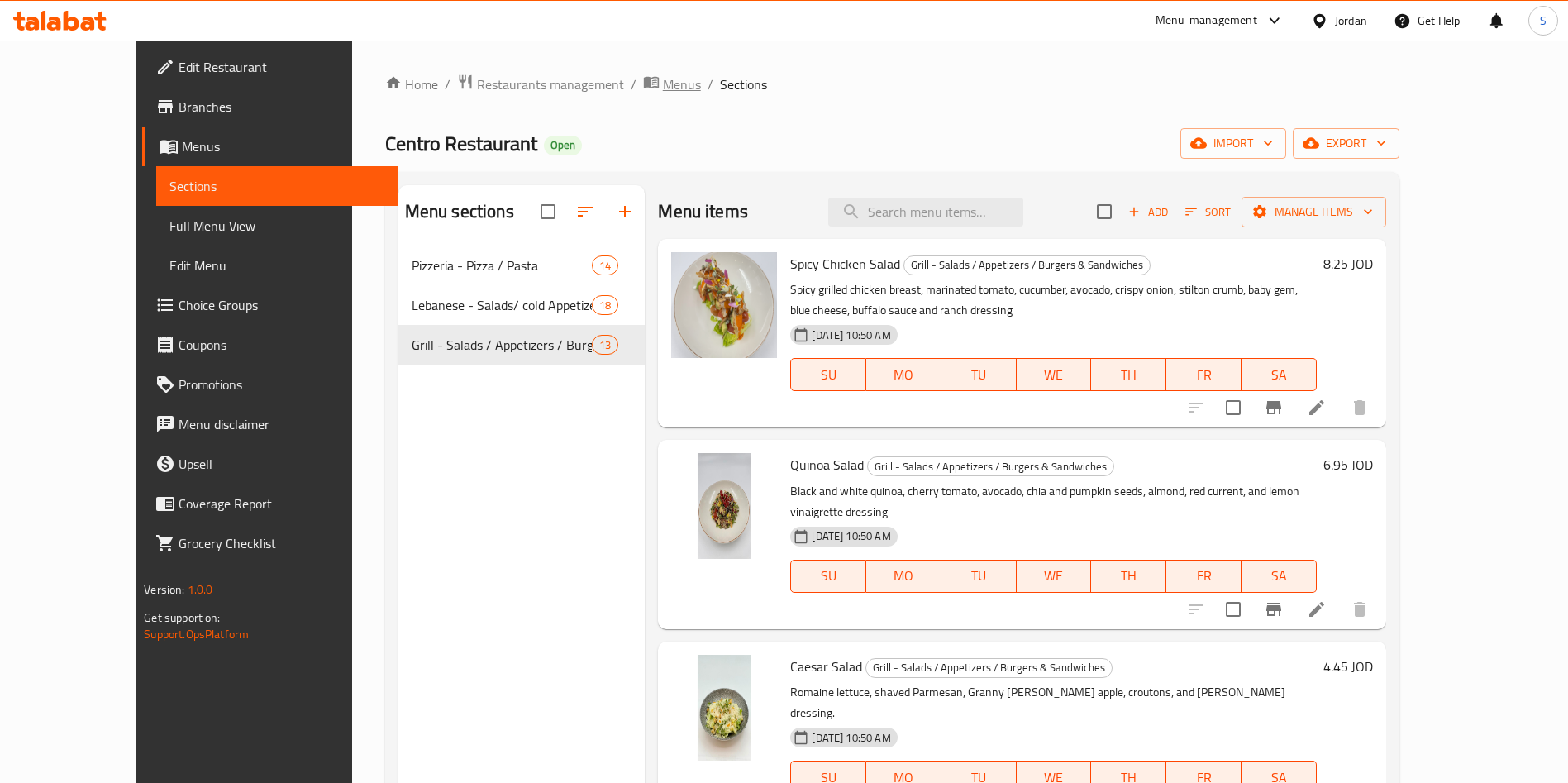
click at [663, 74] on span "Menus" at bounding box center [681, 83] width 38 height 20
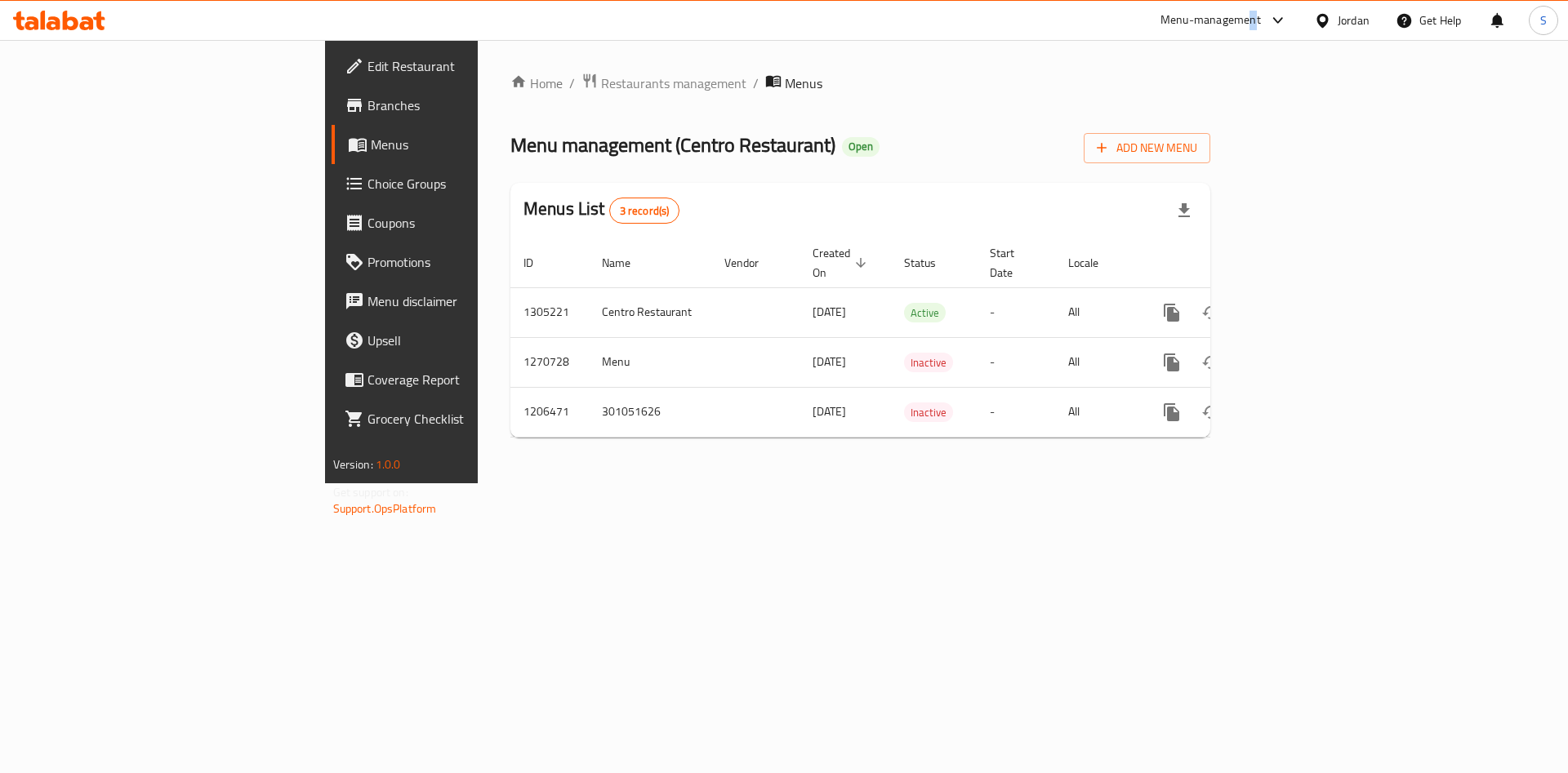
click at [1253, 19] on div "Menu-management" at bounding box center [1210, 20] width 100 height 19
click at [1108, 100] on div "Agent Campaigns Center" at bounding box center [1119, 109] width 124 height 18
